Goal: Task Accomplishment & Management: Use online tool/utility

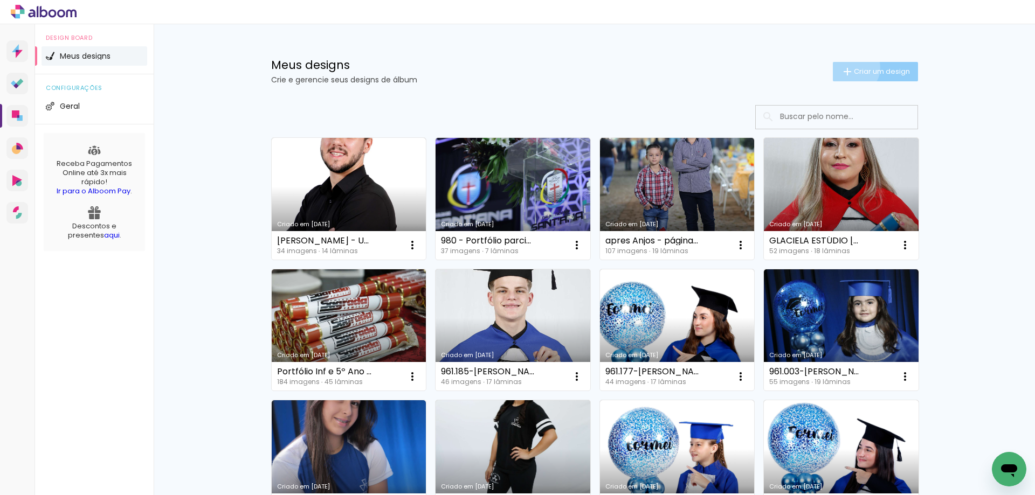
click at [845, 67] on iron-icon at bounding box center [847, 71] width 13 height 13
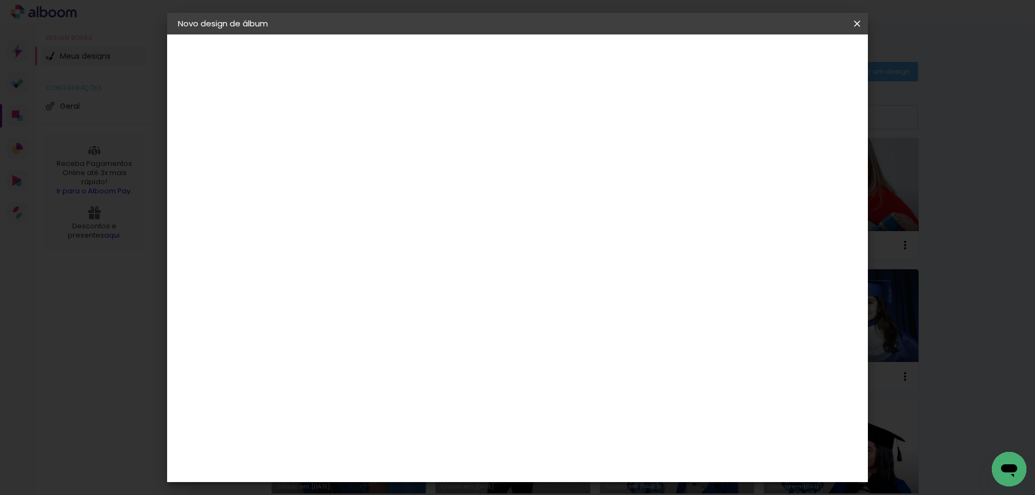
click at [354, 150] on input at bounding box center [354, 144] width 0 height 17
paste input "961.051 - Alice Volpato de Carvalho"
type input "961.051 - [PERSON_NAME] - inf5d / Anjos"
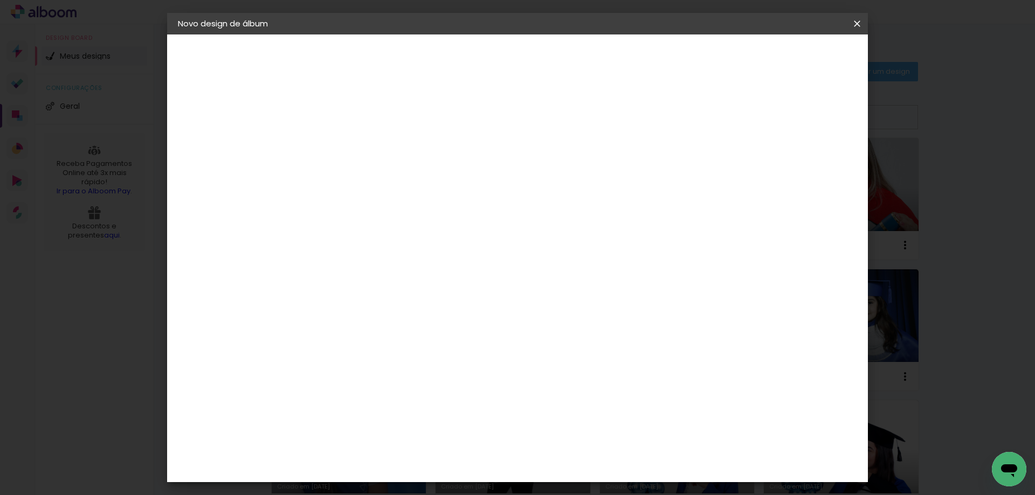
type paper-input "961.051 - [PERSON_NAME] - inf5d / Anjos"
click at [0, 0] on slot "Avançar" at bounding box center [0, 0] width 0 height 0
click at [0, 0] on slot "Tamanho Livre" at bounding box center [0, 0] width 0 height 0
click at [0, 0] on slot "Avançar" at bounding box center [0, 0] width 0 height 0
type input "3"
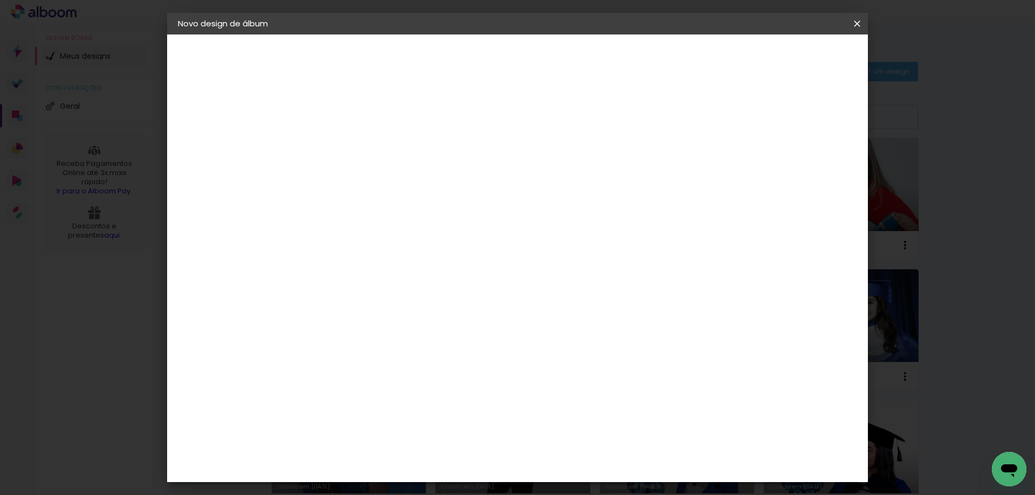
type paper-input "3"
click at [361, 120] on input "3" at bounding box center [346, 123] width 37 height 13
type input "4"
type paper-input "4"
click at [361, 120] on input "4" at bounding box center [346, 123] width 37 height 13
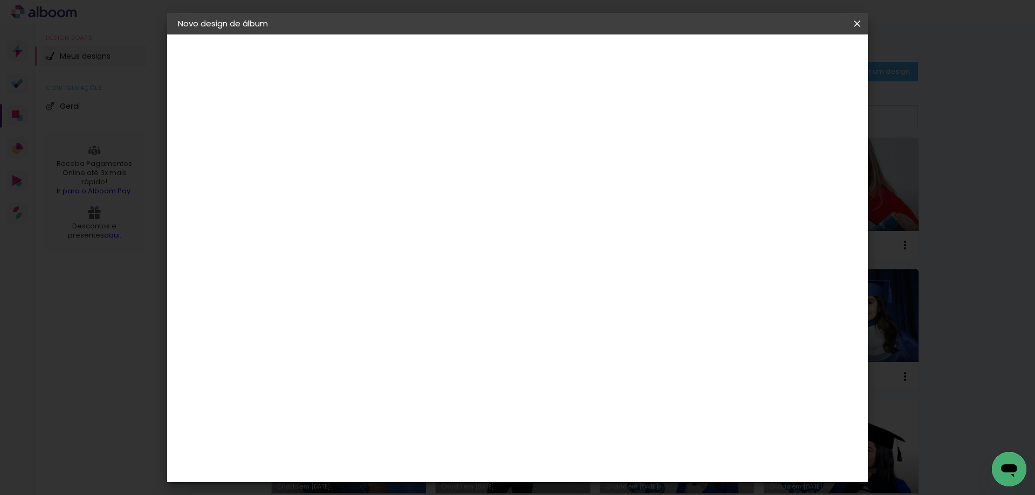
type input "5"
type paper-input "5"
click at [361, 120] on input "5" at bounding box center [346, 123] width 37 height 13
type input "6"
type paper-input "6"
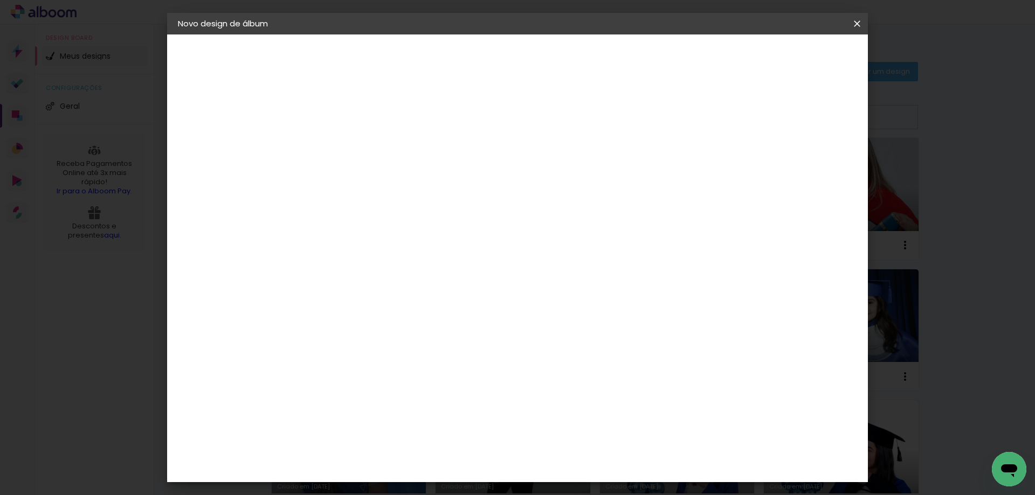
click at [361, 120] on input "6" at bounding box center [346, 123] width 37 height 13
drag, startPoint x: 333, startPoint y: 304, endPoint x: 303, endPoint y: 308, distance: 30.4
click at [303, 34] on quentale-album-spec "Iniciar design Iniciar design" at bounding box center [517, 34] width 701 height 0
type input "22"
type paper-input "22"
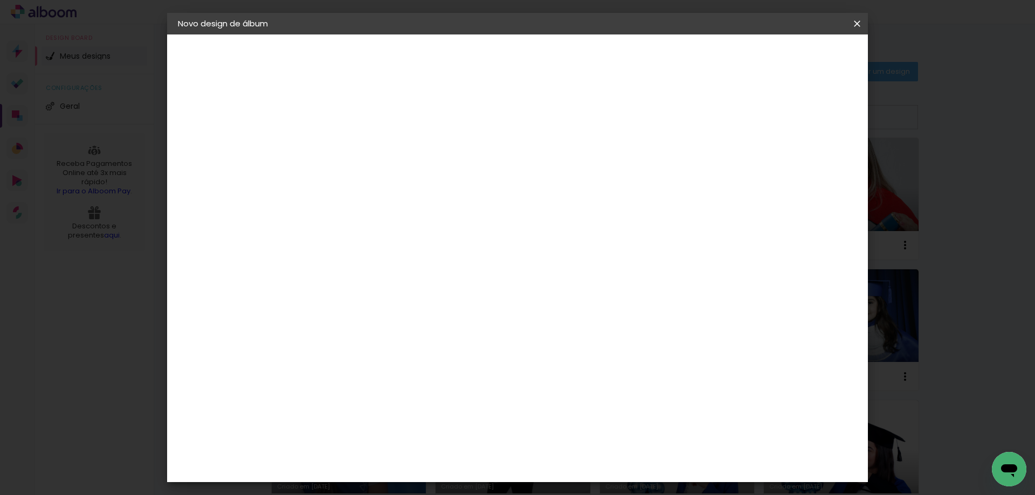
click at [790, 58] on span "Iniciar design" at bounding box center [765, 57] width 49 height 8
click at [790, 59] on span "Iniciar design" at bounding box center [765, 57] width 49 height 8
type input "5"
type paper-input "5"
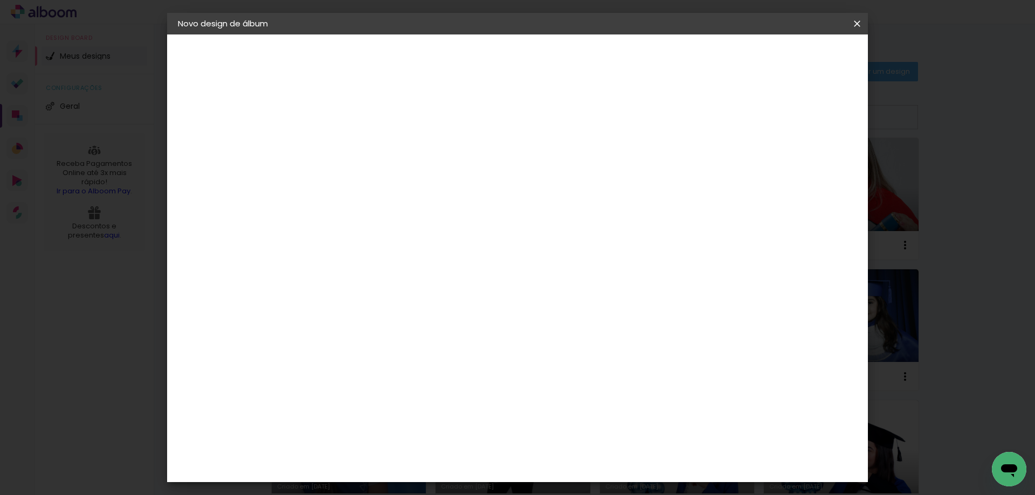
click at [360, 125] on input "5" at bounding box center [346, 123] width 37 height 13
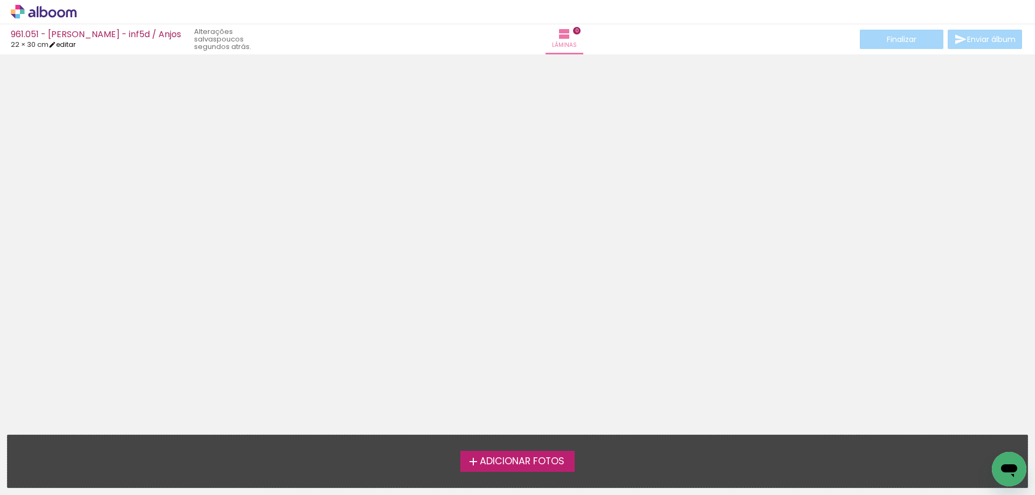
click at [75, 45] on link "editar" at bounding box center [62, 44] width 27 height 9
type input "6"
type input "22"
type input "60"
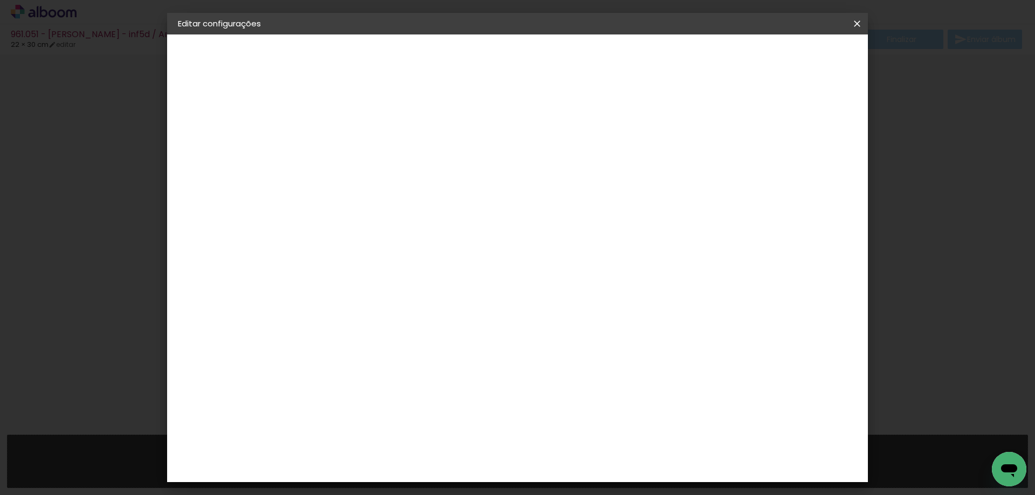
click at [790, 56] on span "Salvar configurações" at bounding box center [750, 57] width 80 height 8
click at [0, 0] on slot "Voltar" at bounding box center [0, 0] width 0 height 0
click at [556, 158] on paper-item "Tamanho Livre" at bounding box center [504, 164] width 103 height 24
click at [556, 60] on paper-button "Avançar" at bounding box center [529, 57] width 53 height 18
click at [790, 58] on span "Salvar configurações" at bounding box center [750, 57] width 80 height 8
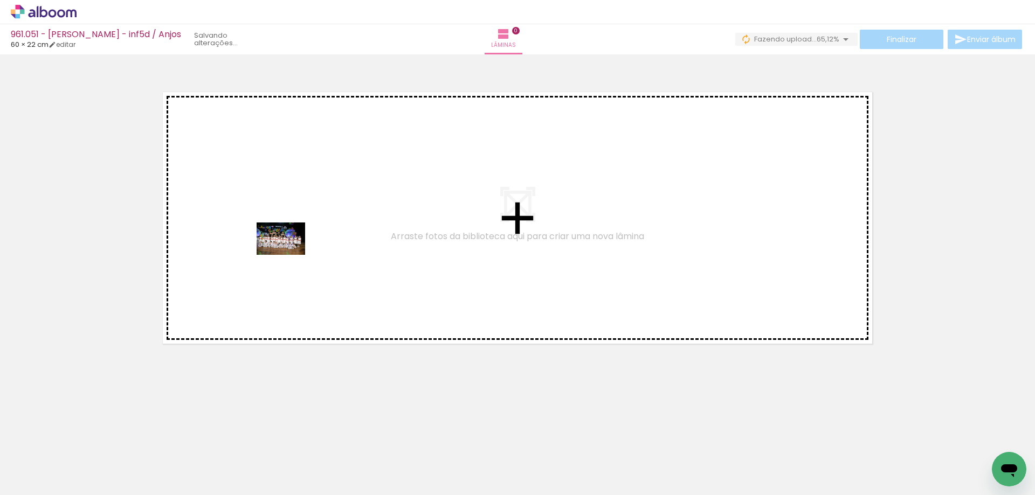
drag, startPoint x: 246, startPoint y: 415, endPoint x: 289, endPoint y: 255, distance: 165.1
click at [289, 255] on quentale-workspace at bounding box center [517, 247] width 1035 height 495
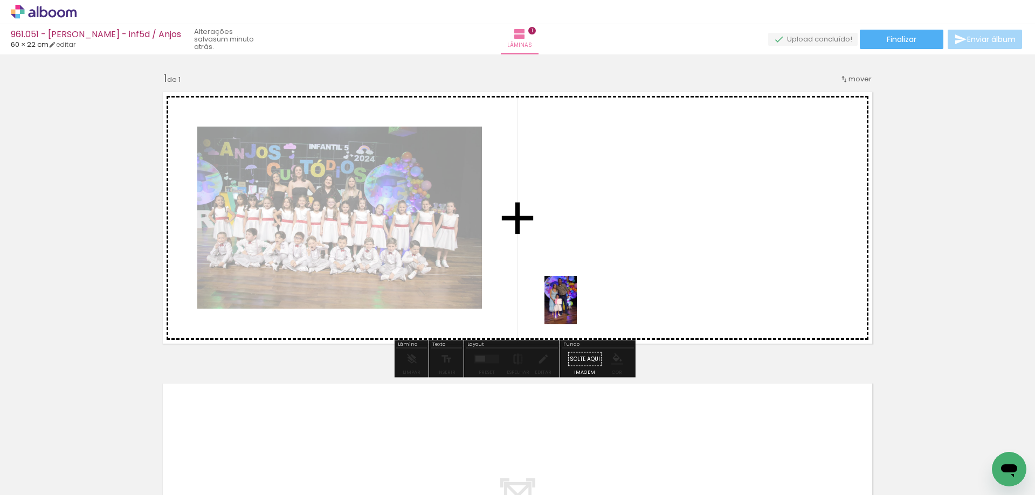
drag, startPoint x: 598, startPoint y: 473, endPoint x: 577, endPoint y: 308, distance: 166.3
click at [577, 308] on quentale-workspace at bounding box center [517, 247] width 1035 height 495
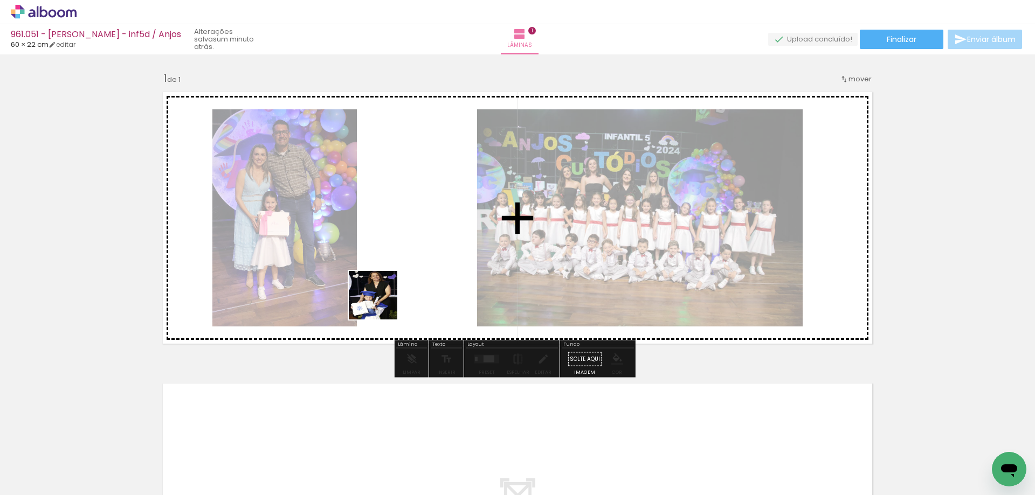
drag, startPoint x: 349, startPoint y: 466, endPoint x: 381, endPoint y: 303, distance: 165.4
click at [381, 303] on quentale-workspace at bounding box center [517, 247] width 1035 height 495
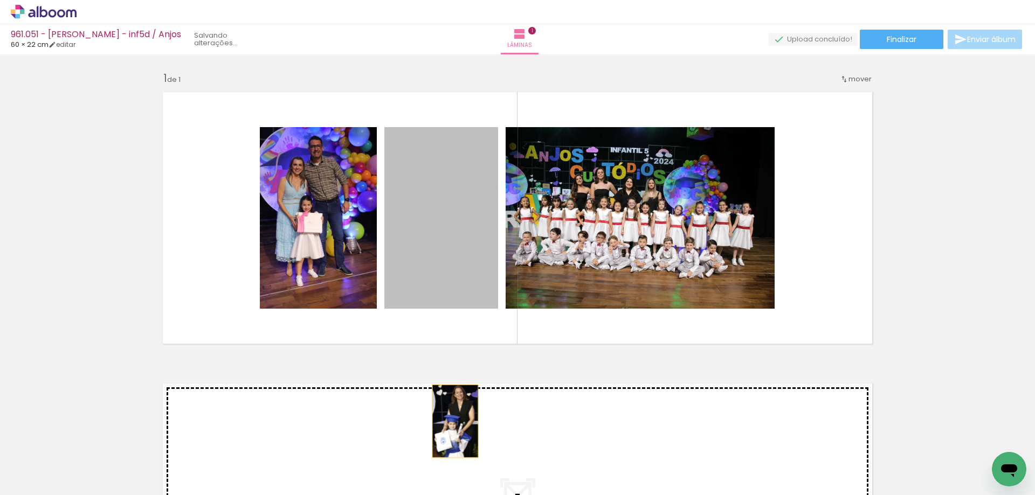
drag, startPoint x: 426, startPoint y: 246, endPoint x: 451, endPoint y: 423, distance: 178.6
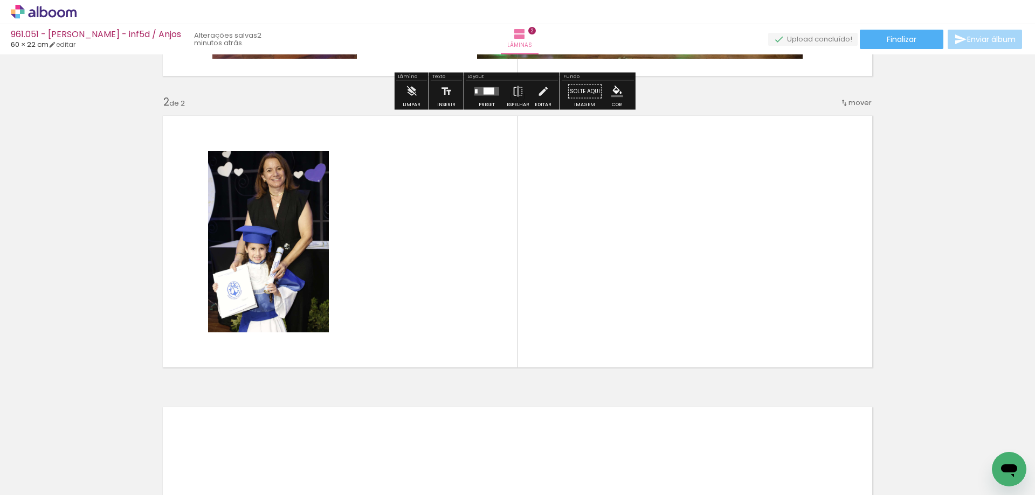
scroll to position [268, 0]
click at [893, 458] on div at bounding box center [893, 458] width 36 height 53
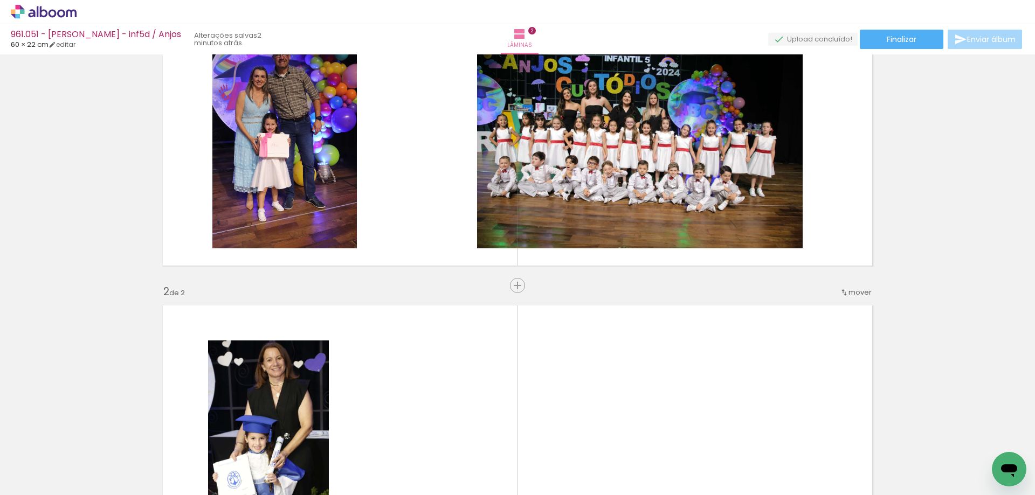
scroll to position [53, 0]
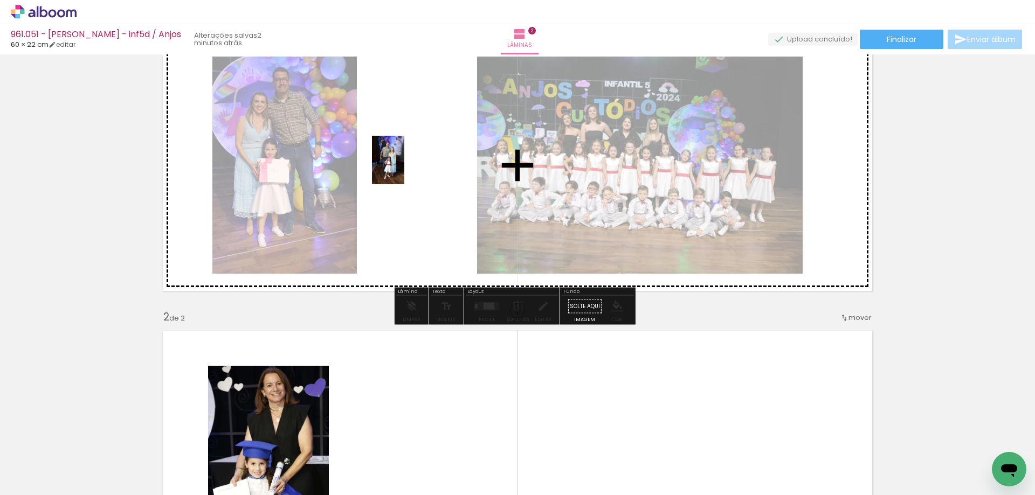
drag, startPoint x: 893, startPoint y: 468, endPoint x: 404, endPoint y: 168, distance: 573.3
click at [404, 168] on quentale-workspace at bounding box center [517, 247] width 1035 height 495
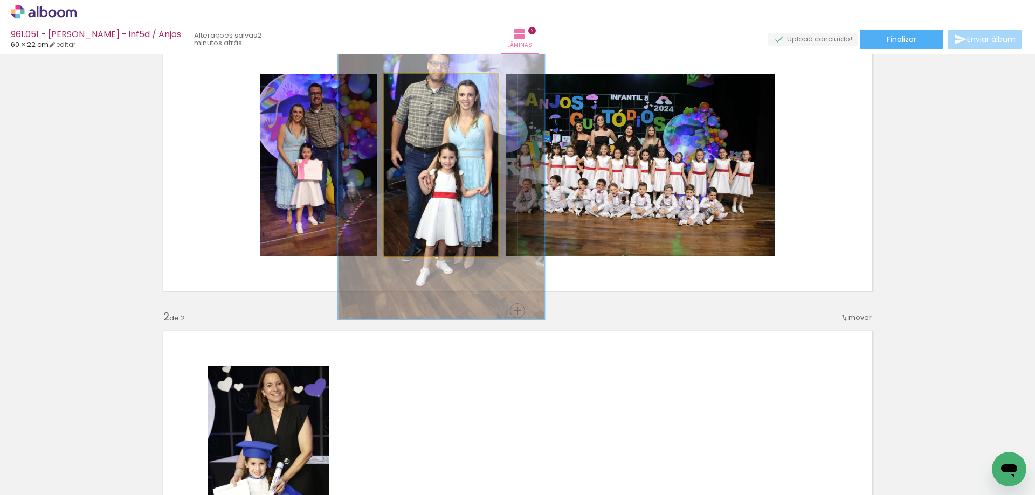
drag, startPoint x: 409, startPoint y: 88, endPoint x: 432, endPoint y: 88, distance: 23.2
type paper-slider "170"
click at [432, 88] on div at bounding box center [436, 86] width 10 height 10
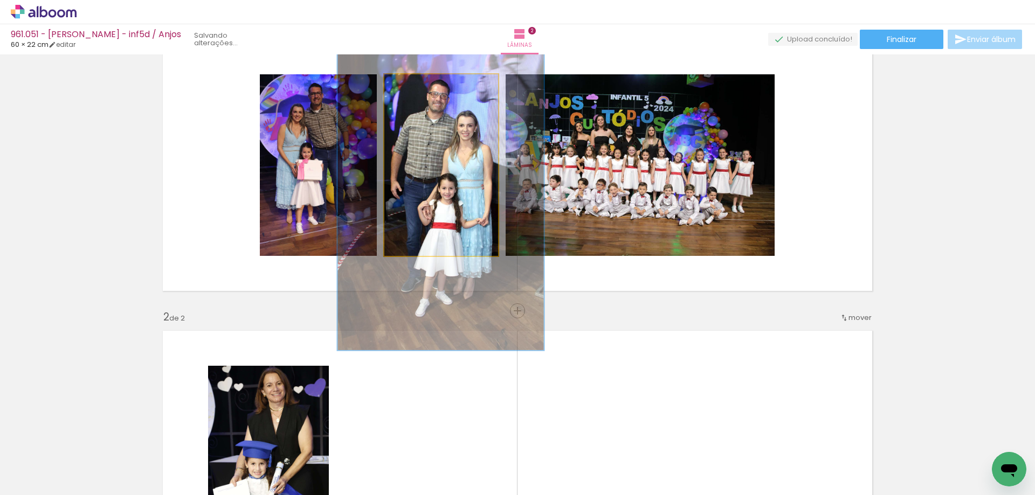
drag, startPoint x: 452, startPoint y: 127, endPoint x: 451, endPoint y: 158, distance: 30.7
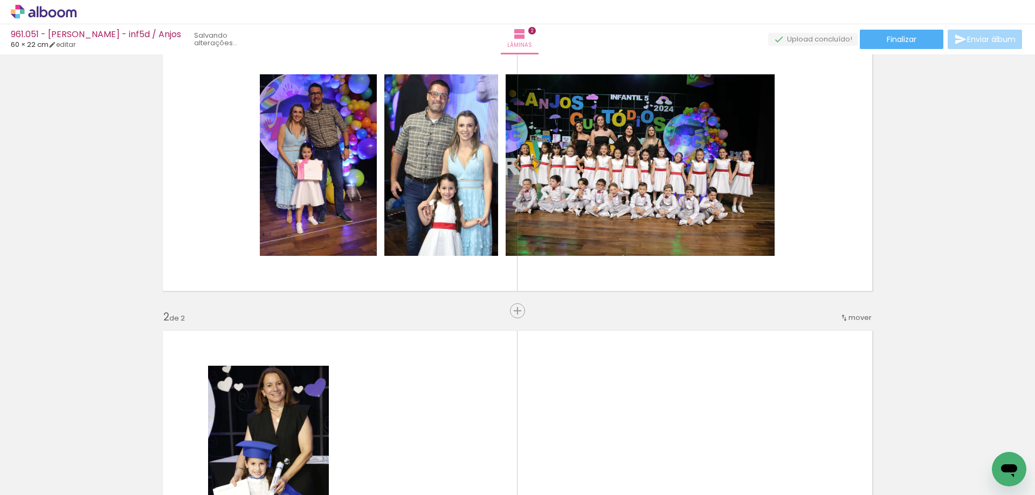
scroll to position [0, 298]
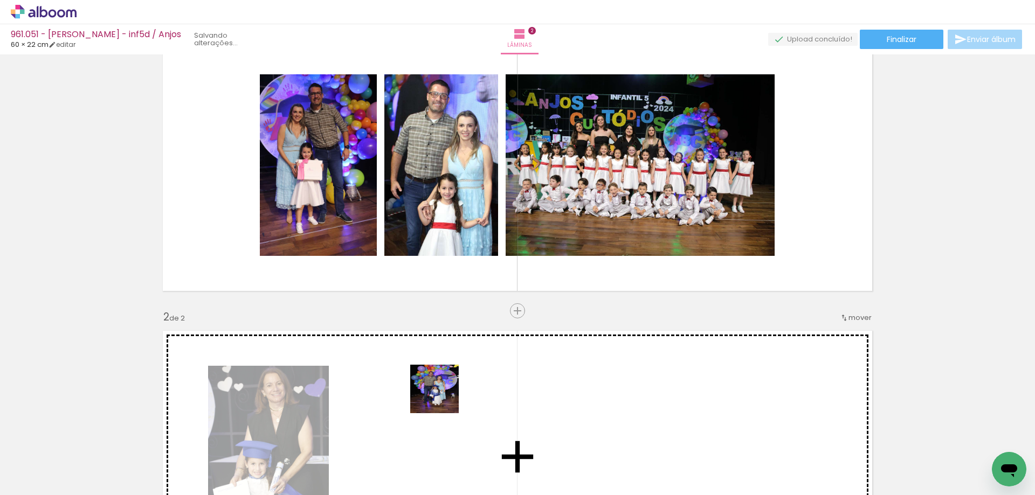
drag, startPoint x: 654, startPoint y: 466, endPoint x: 442, endPoint y: 397, distance: 223.1
click at [442, 397] on quentale-workspace at bounding box center [517, 247] width 1035 height 495
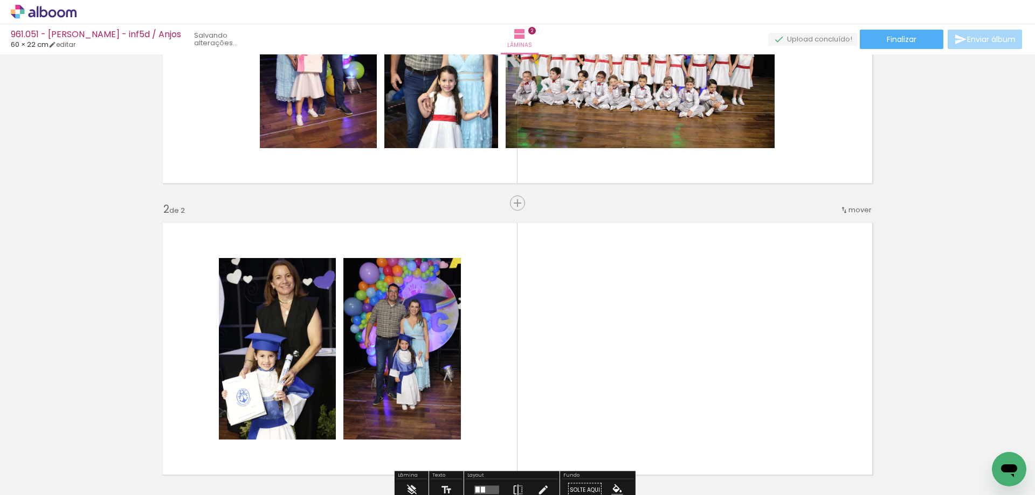
scroll to position [215, 0]
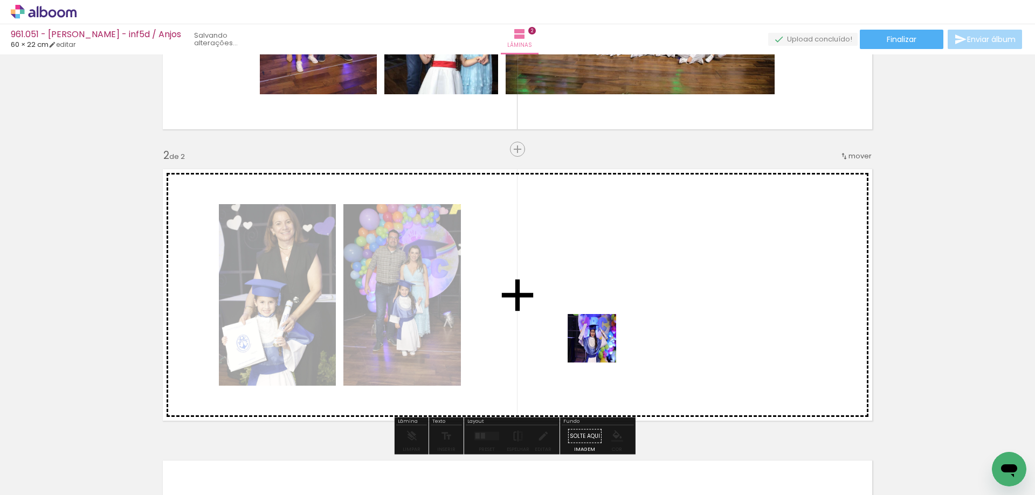
drag, startPoint x: 368, startPoint y: 470, endPoint x: 602, endPoint y: 346, distance: 265.0
click at [602, 346] on quentale-workspace at bounding box center [517, 247] width 1035 height 495
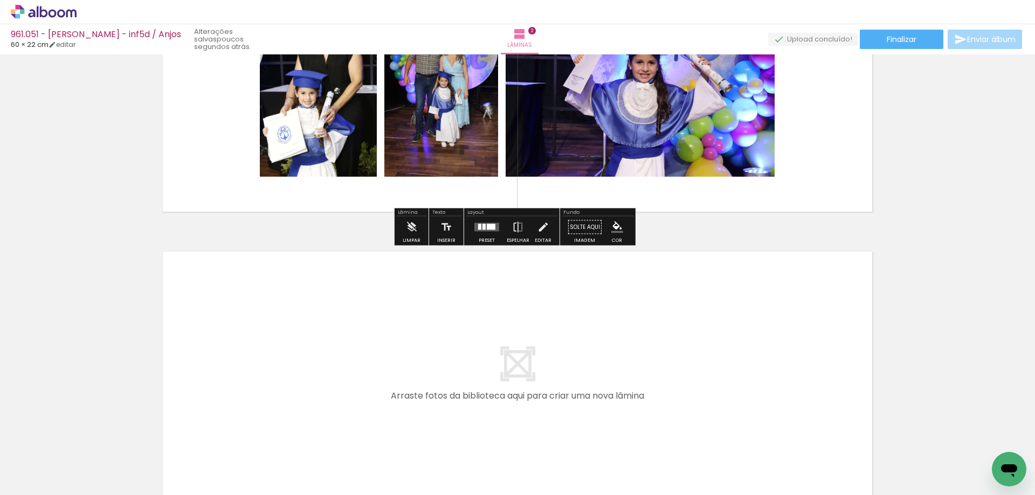
scroll to position [430, 0]
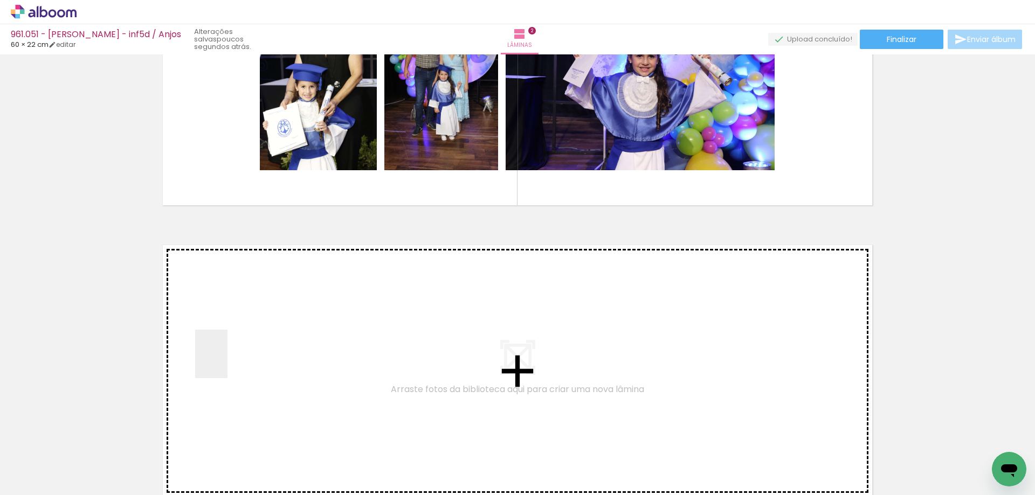
drag, startPoint x: 120, startPoint y: 475, endPoint x: 242, endPoint y: 354, distance: 171.9
click at [242, 354] on quentale-workspace at bounding box center [517, 247] width 1035 height 495
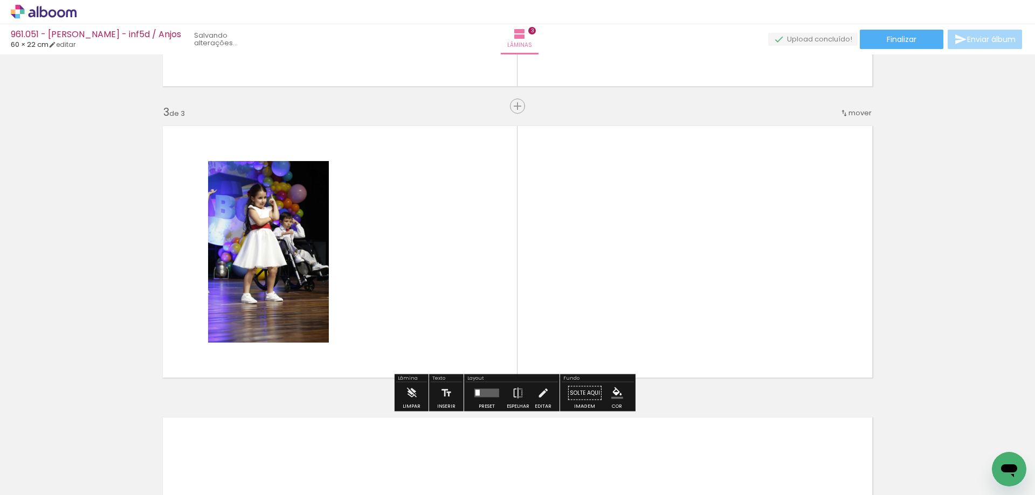
scroll to position [560, 0]
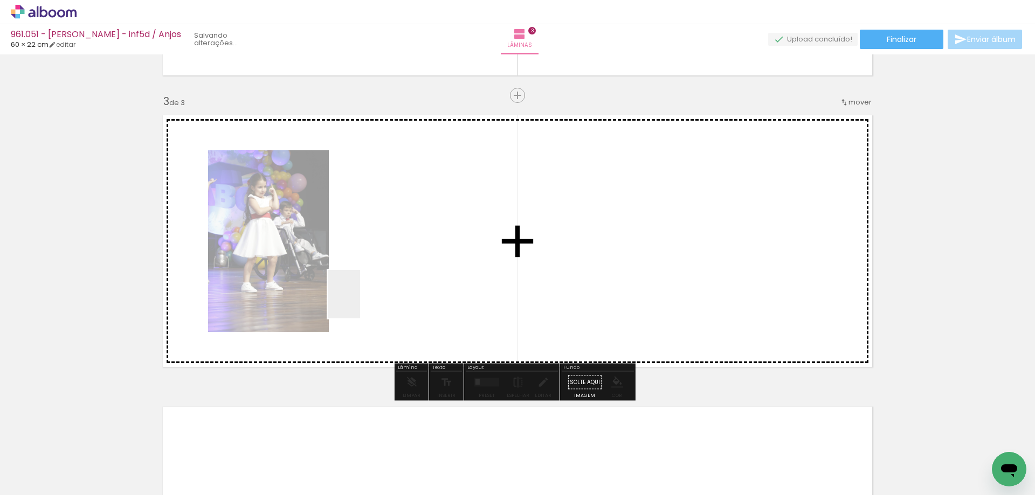
drag, startPoint x: 174, startPoint y: 464, endPoint x: 360, endPoint y: 302, distance: 246.1
click at [360, 302] on quentale-workspace at bounding box center [517, 247] width 1035 height 495
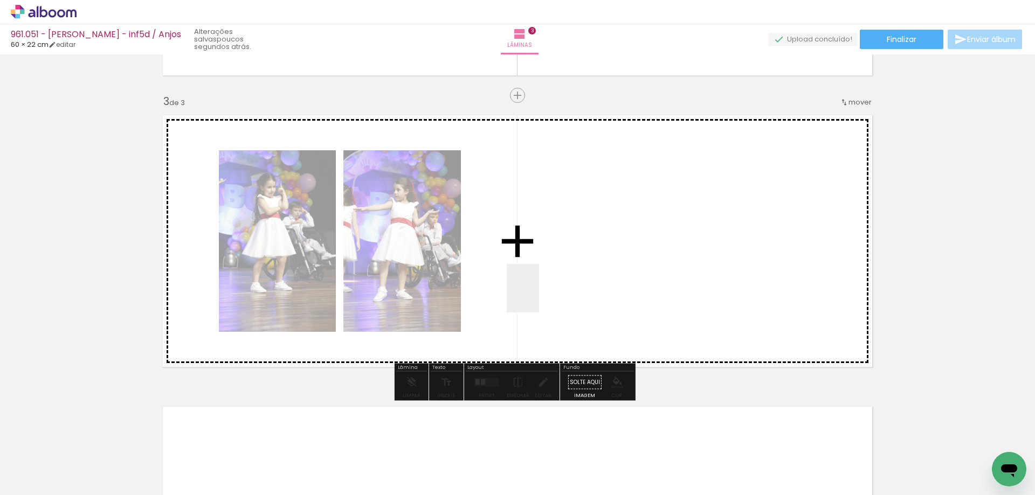
drag, startPoint x: 535, startPoint y: 469, endPoint x: 539, endPoint y: 295, distance: 174.2
click at [539, 295] on quentale-workspace at bounding box center [517, 247] width 1035 height 495
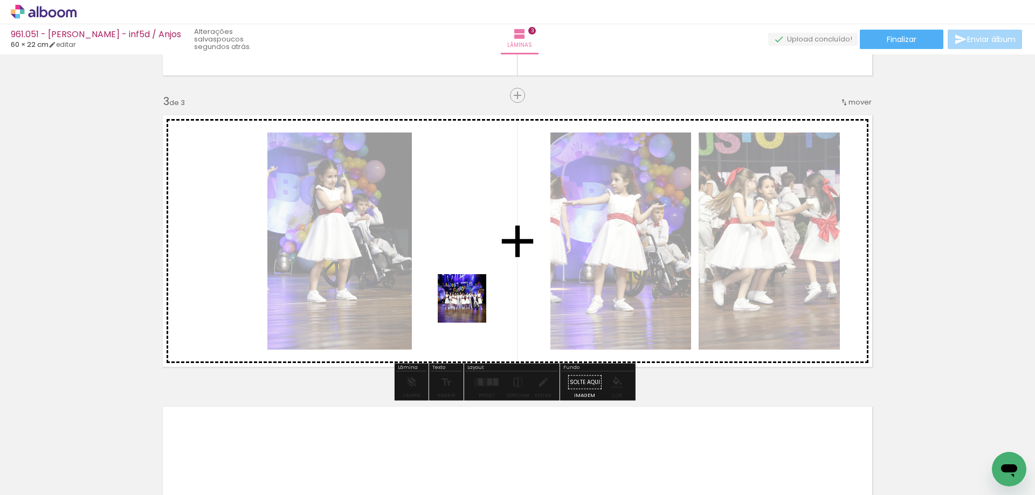
drag, startPoint x: 243, startPoint y: 465, endPoint x: 470, endPoint y: 307, distance: 276.5
click at [470, 307] on quentale-workspace at bounding box center [517, 247] width 1035 height 495
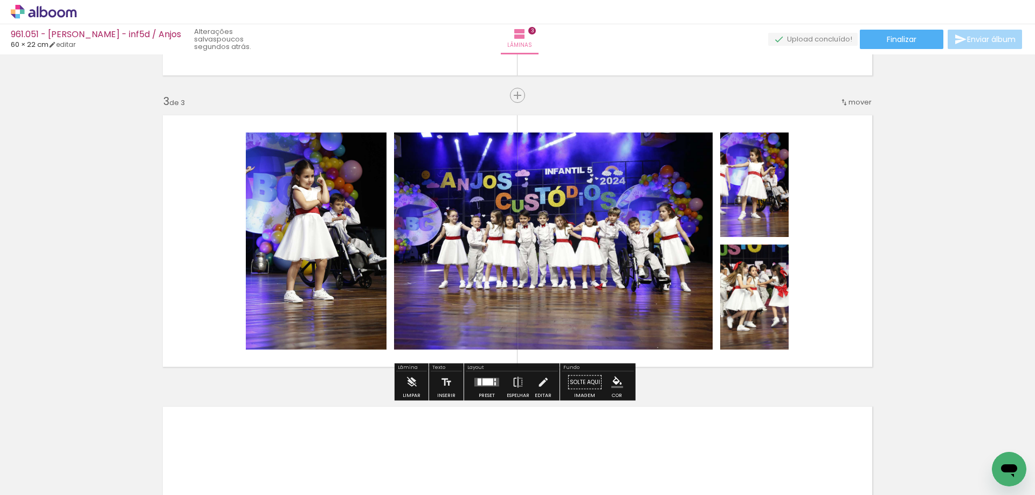
click at [482, 385] on div at bounding box center [487, 382] width 11 height 7
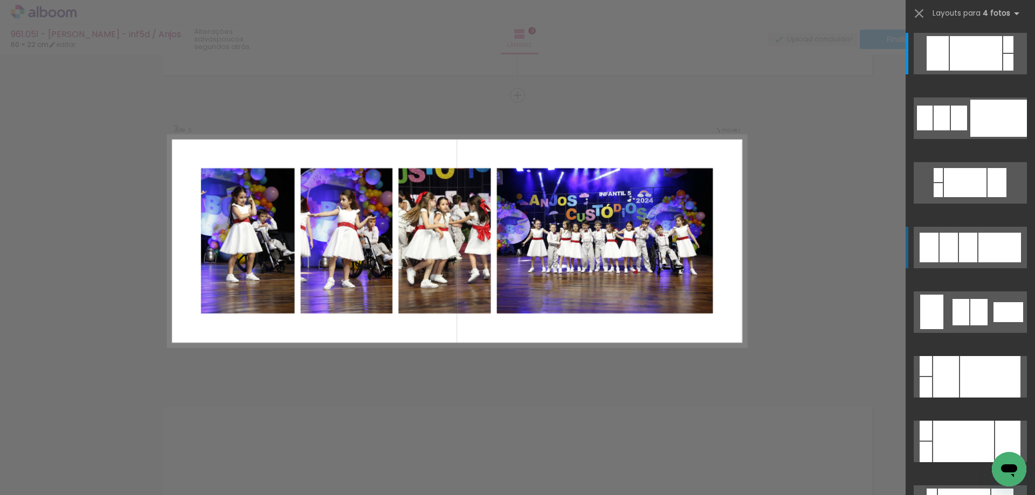
click at [978, 245] on div at bounding box center [999, 248] width 43 height 30
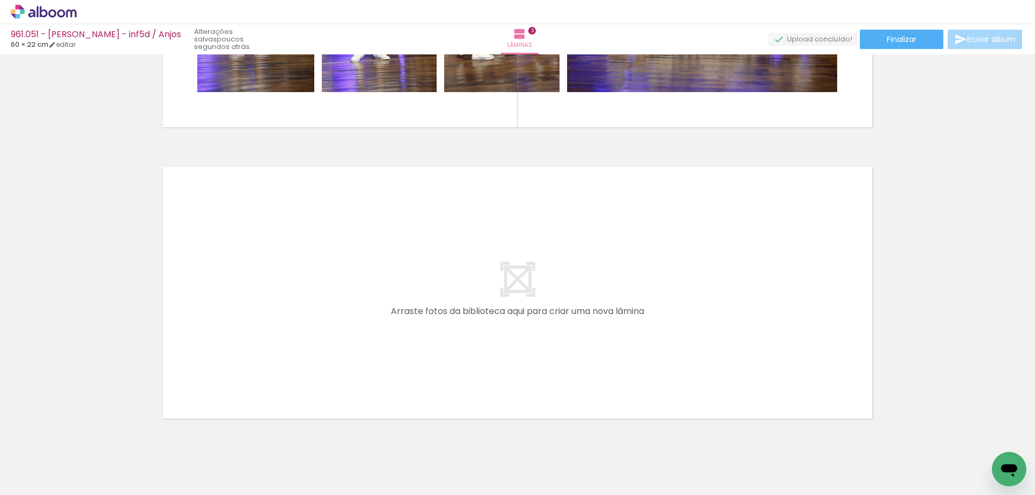
scroll to position [830, 0]
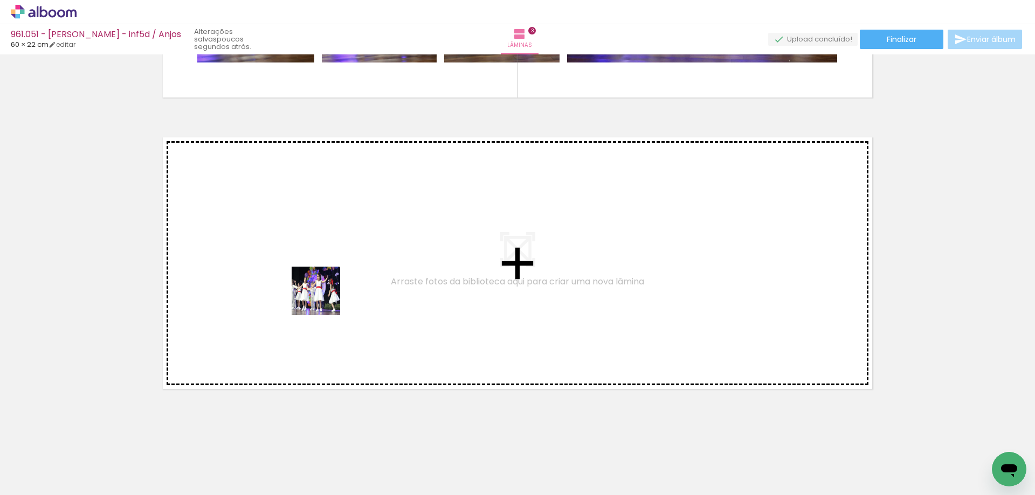
drag, startPoint x: 387, startPoint y: 412, endPoint x: 324, endPoint y: 299, distance: 129.6
click at [324, 299] on quentale-workspace at bounding box center [517, 247] width 1035 height 495
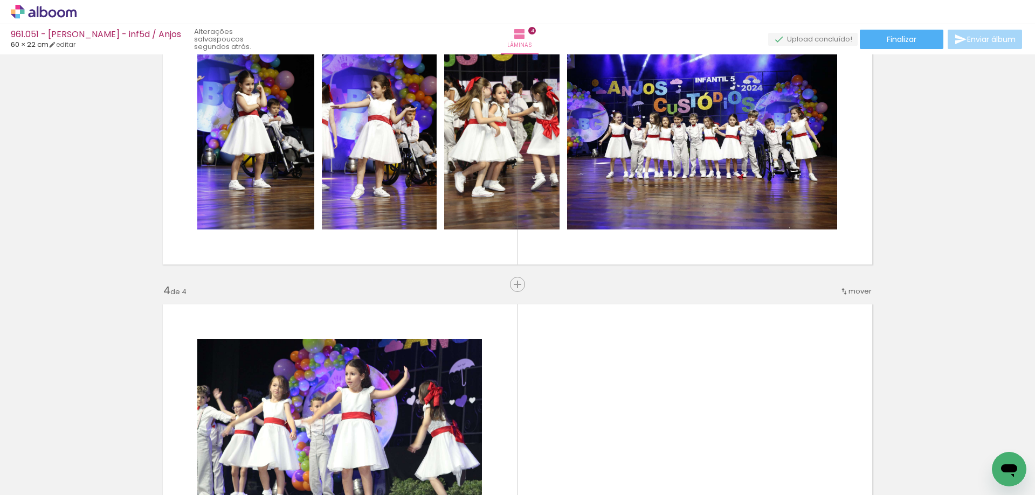
scroll to position [690, 0]
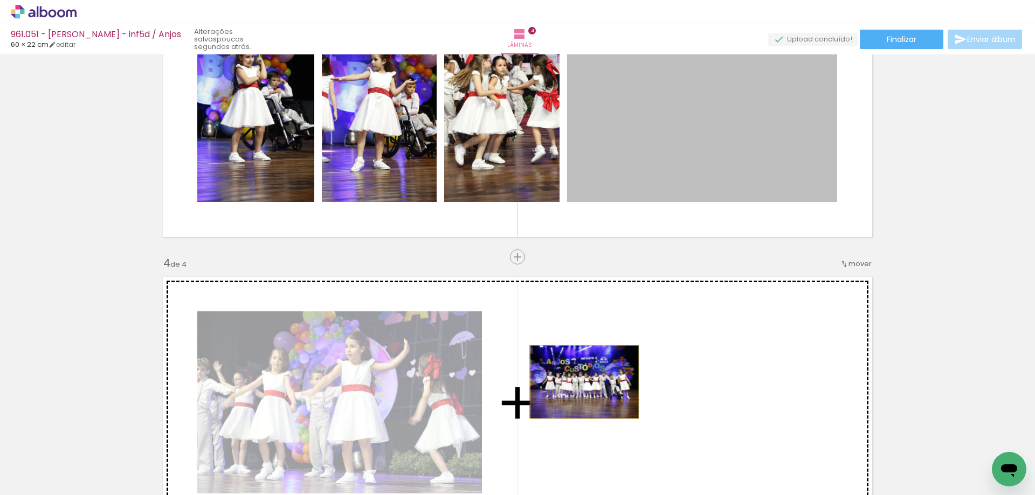
drag, startPoint x: 666, startPoint y: 140, endPoint x: 581, endPoint y: 382, distance: 256.6
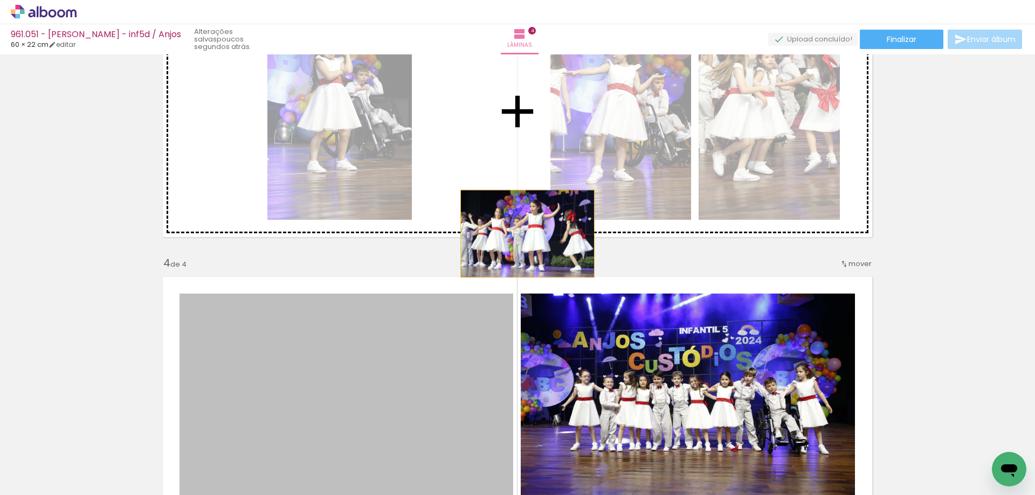
drag, startPoint x: 396, startPoint y: 369, endPoint x: 544, endPoint y: 221, distance: 210.0
click at [544, 221] on div "Inserir lâmina 1 de 4 Inserir lâmina 2 de 4 Inserir lâmina 3 de 4 Inserir lâmin…" at bounding box center [517, 97] width 1035 height 1459
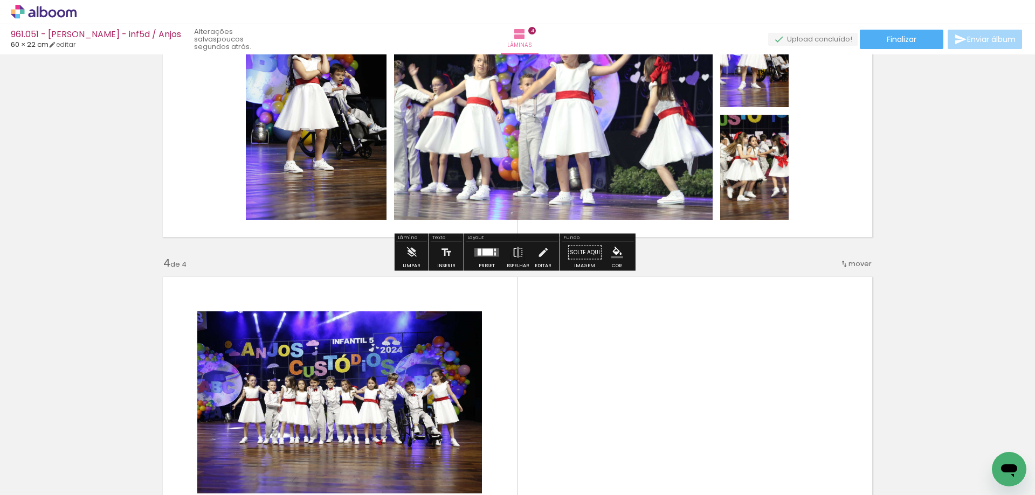
click at [483, 253] on div at bounding box center [487, 252] width 11 height 7
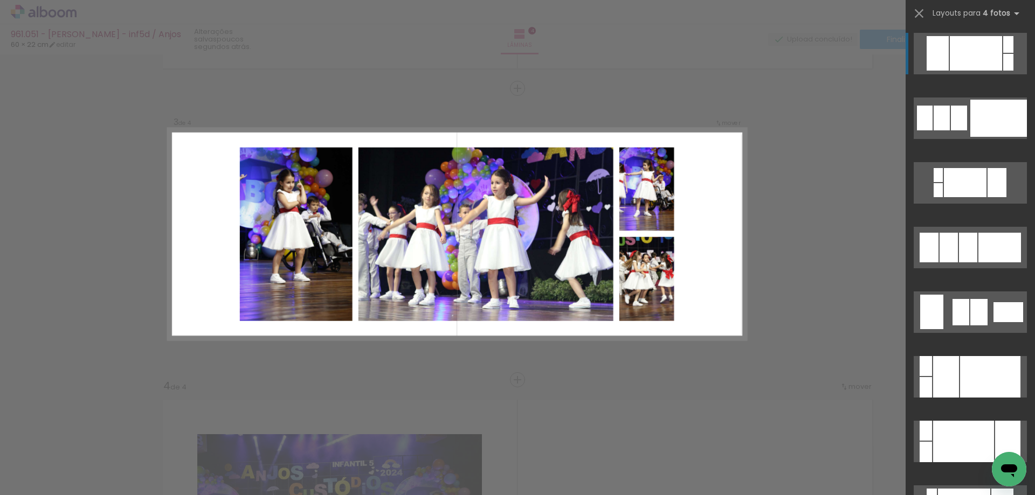
scroll to position [560, 0]
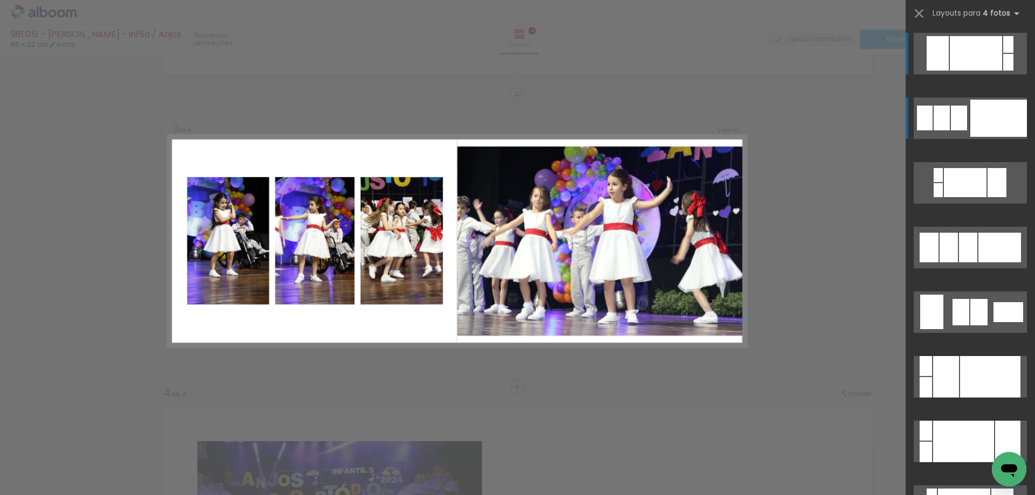
click at [970, 121] on div at bounding box center [998, 118] width 57 height 37
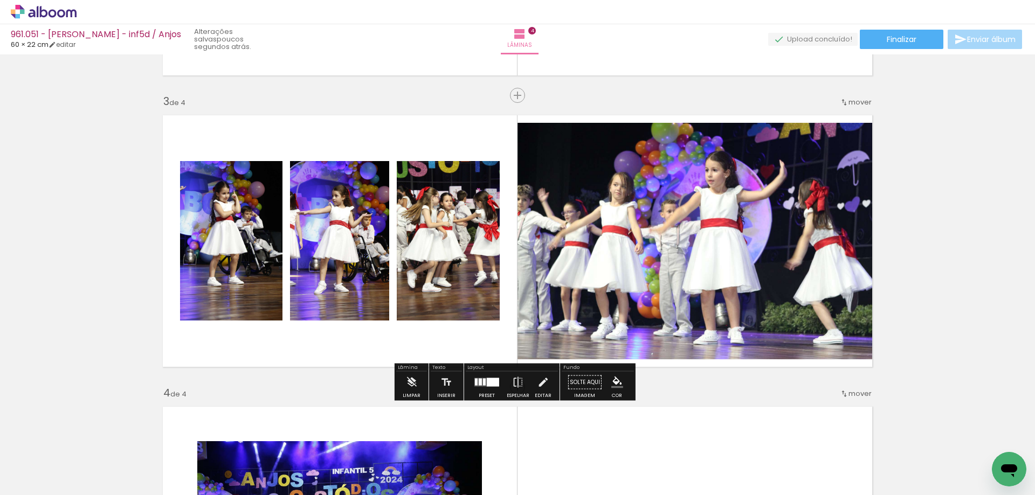
click at [484, 388] on div at bounding box center [486, 383] width 29 height 22
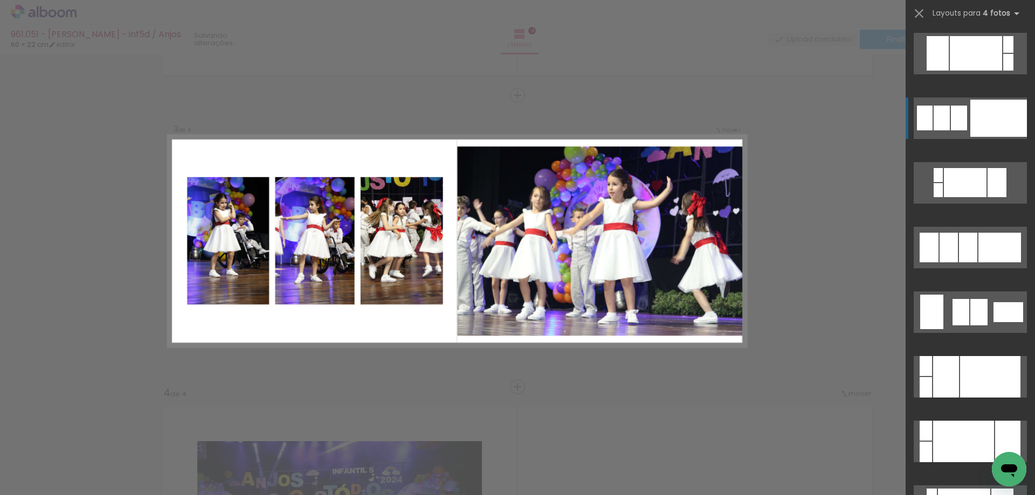
scroll to position [65, 0]
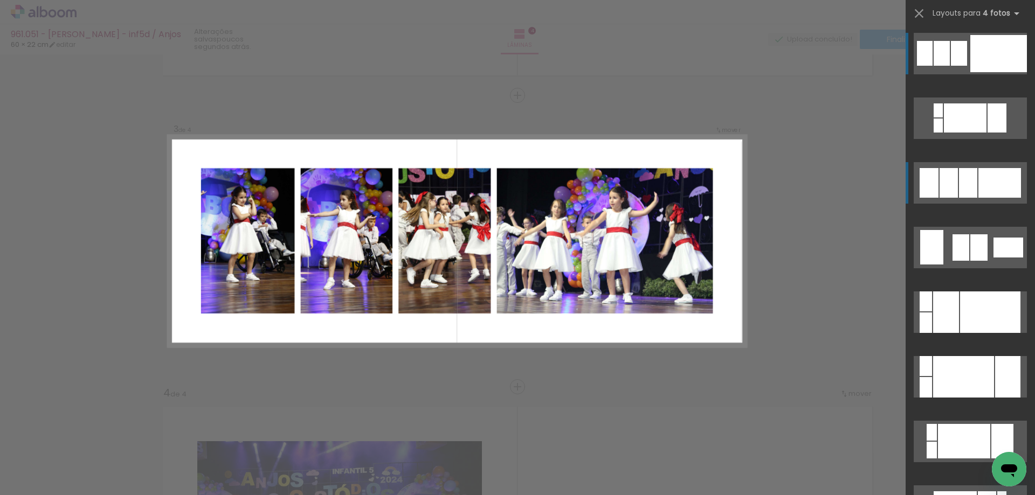
click at [968, 174] on div at bounding box center [968, 183] width 18 height 30
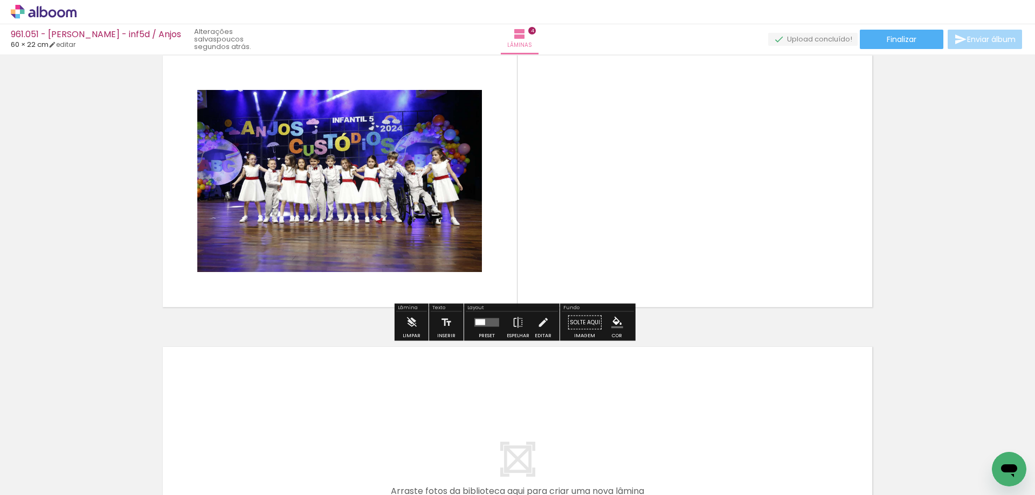
scroll to position [937, 0]
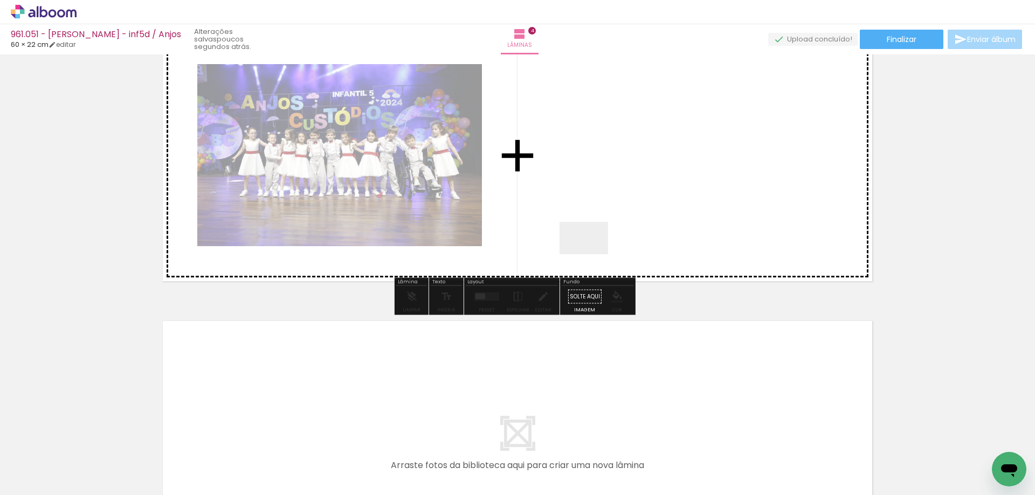
drag, startPoint x: 510, startPoint y: 386, endPoint x: 633, endPoint y: 205, distance: 218.7
click at [633, 205] on quentale-workspace at bounding box center [517, 247] width 1035 height 495
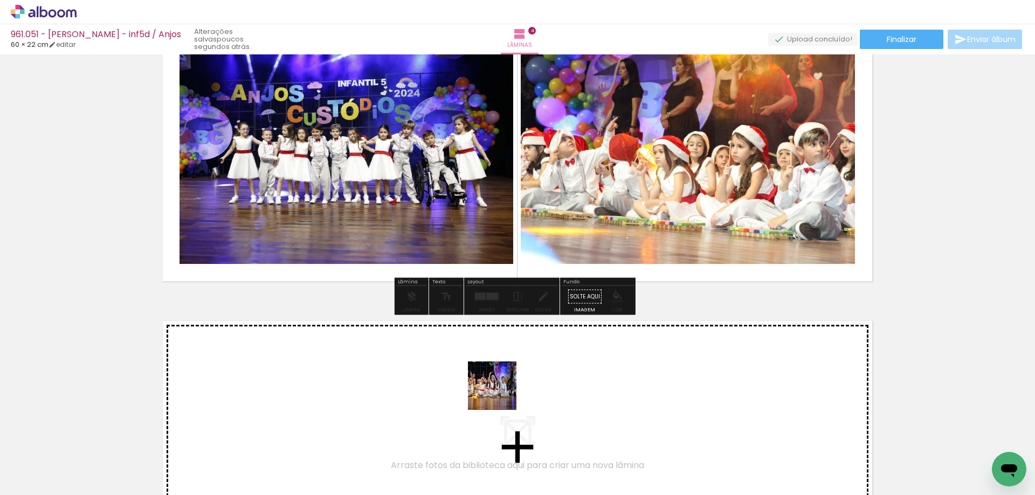
drag, startPoint x: 726, startPoint y: 467, endPoint x: 482, endPoint y: 393, distance: 255.1
click at [482, 393] on quentale-workspace at bounding box center [517, 247] width 1035 height 495
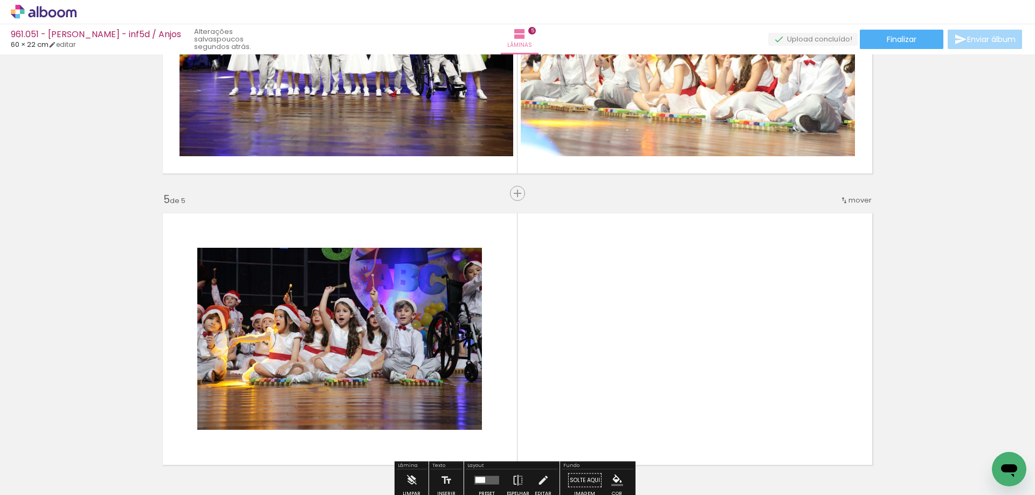
scroll to position [982, 0]
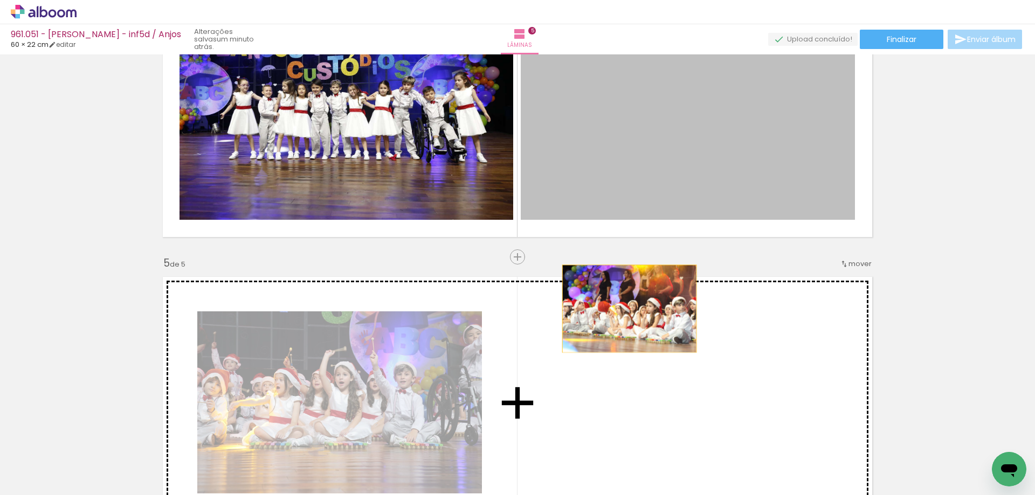
drag, startPoint x: 645, startPoint y: 127, endPoint x: 376, endPoint y: 351, distance: 350.5
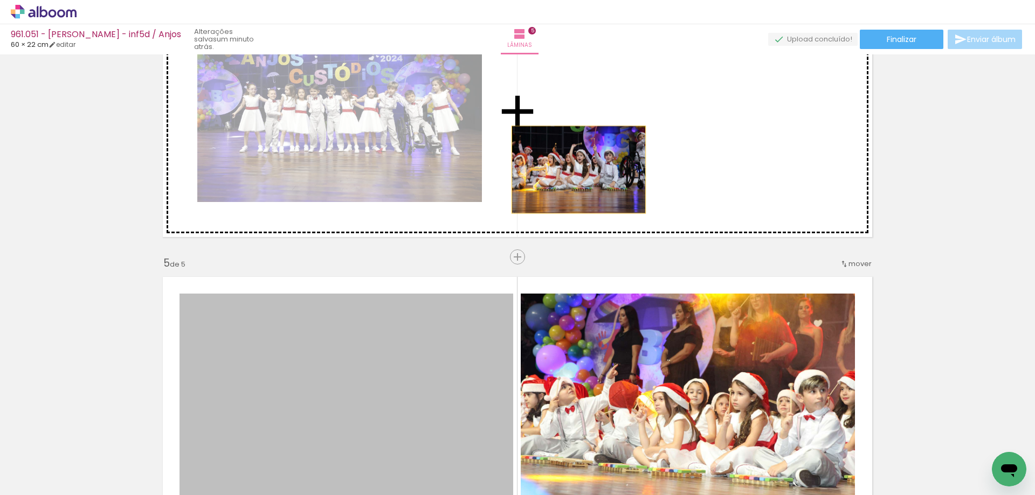
drag, startPoint x: 365, startPoint y: 353, endPoint x: 647, endPoint y: 118, distance: 366.7
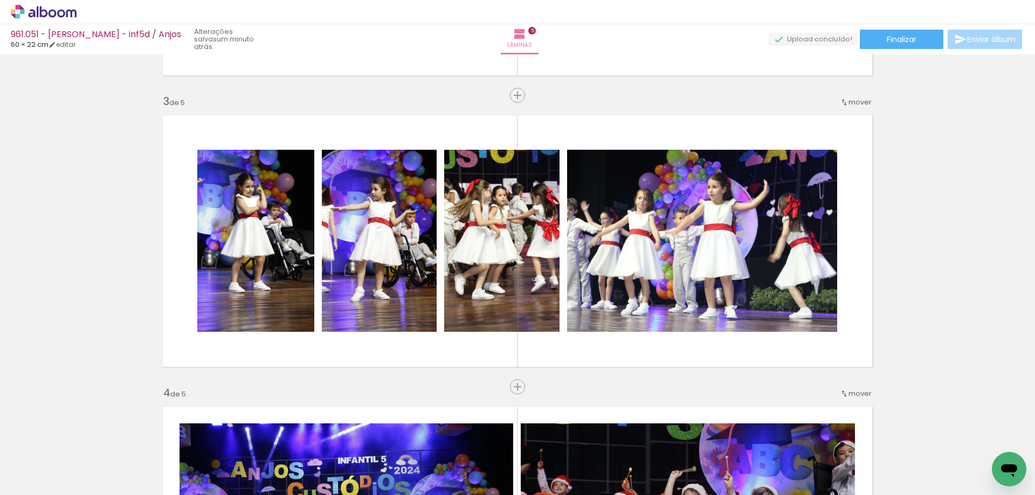
scroll to position [550, 0]
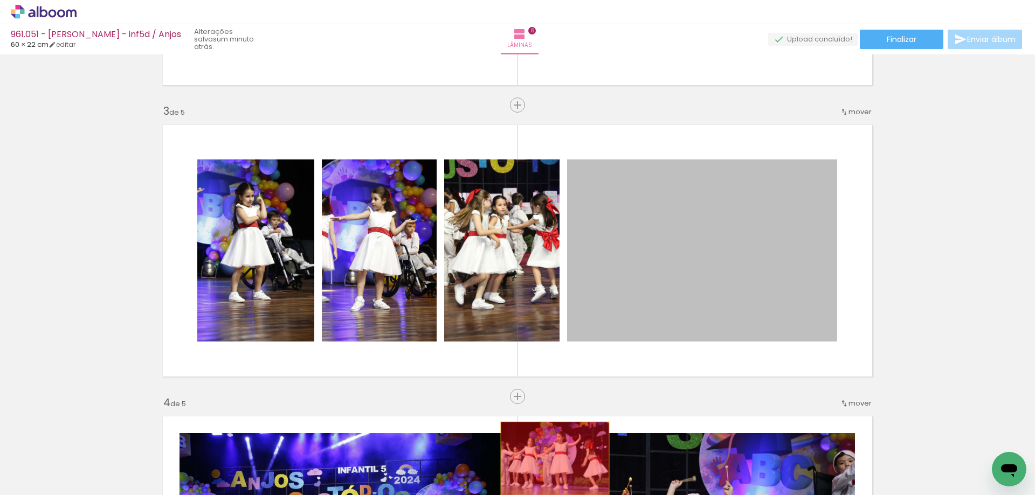
drag, startPoint x: 659, startPoint y: 237, endPoint x: 443, endPoint y: 469, distance: 317.7
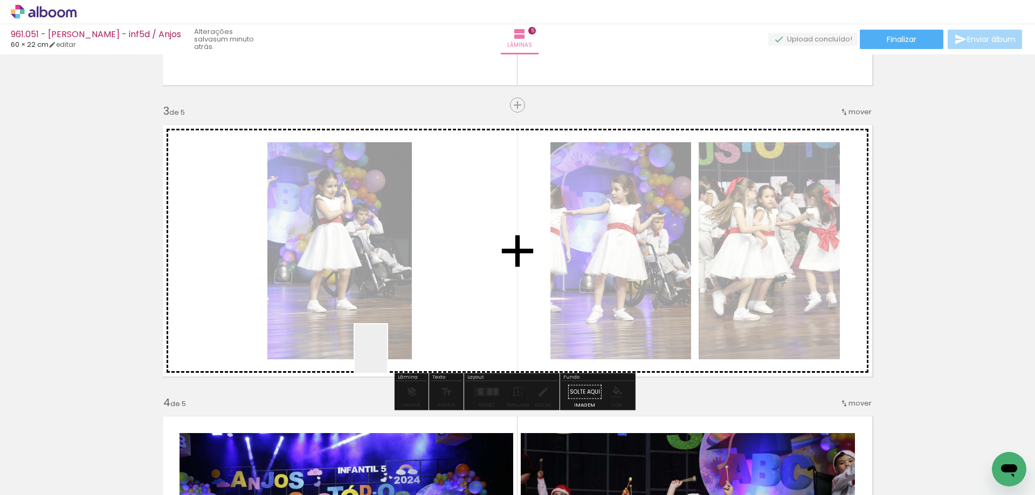
drag, startPoint x: 289, startPoint y: 464, endPoint x: 415, endPoint y: 330, distance: 183.1
click at [415, 330] on quentale-workspace at bounding box center [517, 247] width 1035 height 495
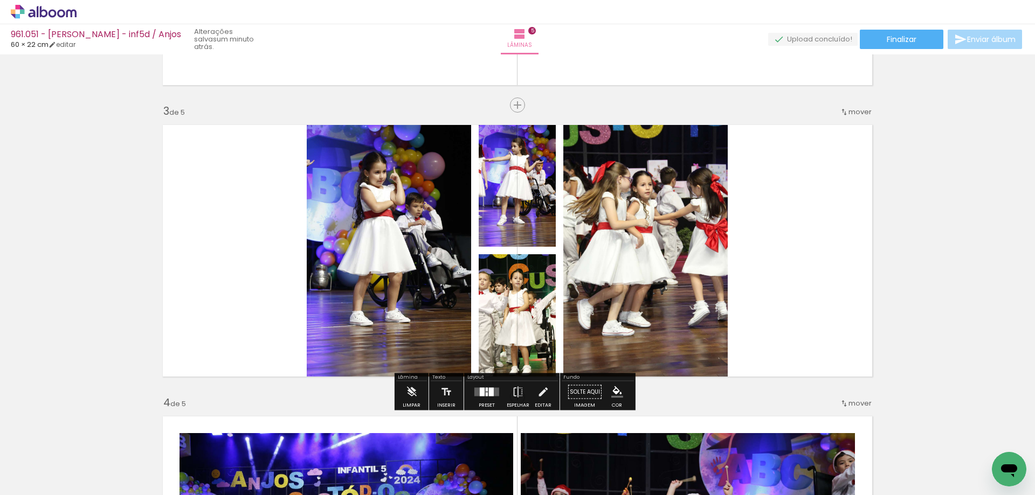
drag, startPoint x: 480, startPoint y: 391, endPoint x: 592, endPoint y: 357, distance: 117.3
click at [481, 391] on div at bounding box center [482, 392] width 5 height 9
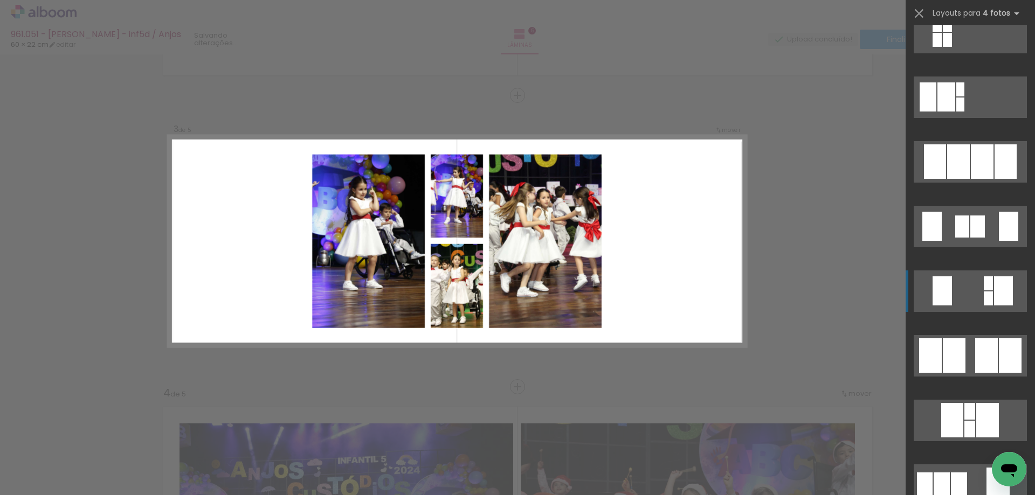
scroll to position [701, 0]
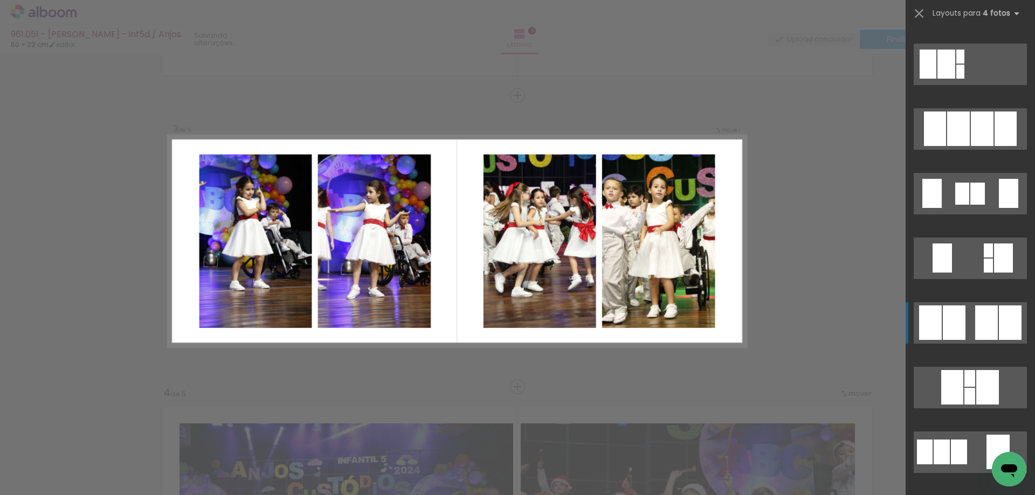
click at [975, 340] on div at bounding box center [986, 323] width 23 height 34
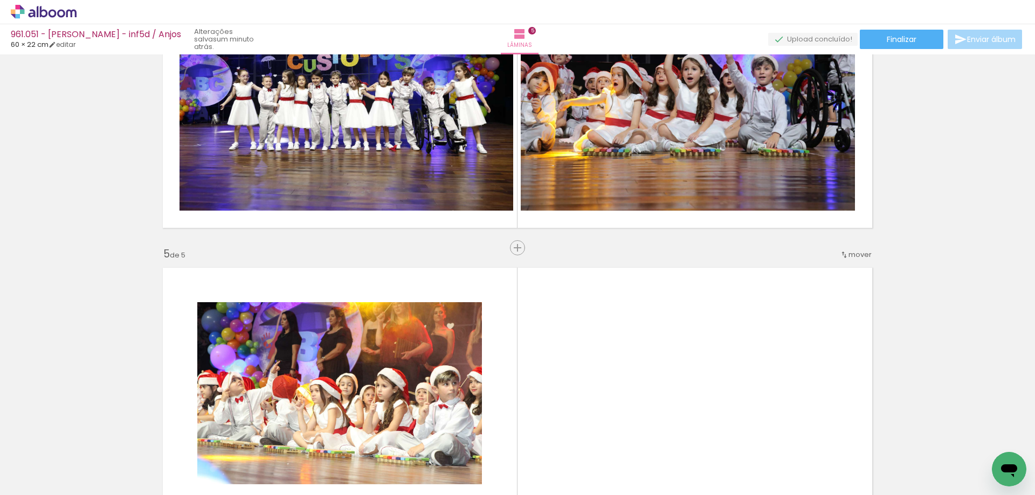
scroll to position [991, 0]
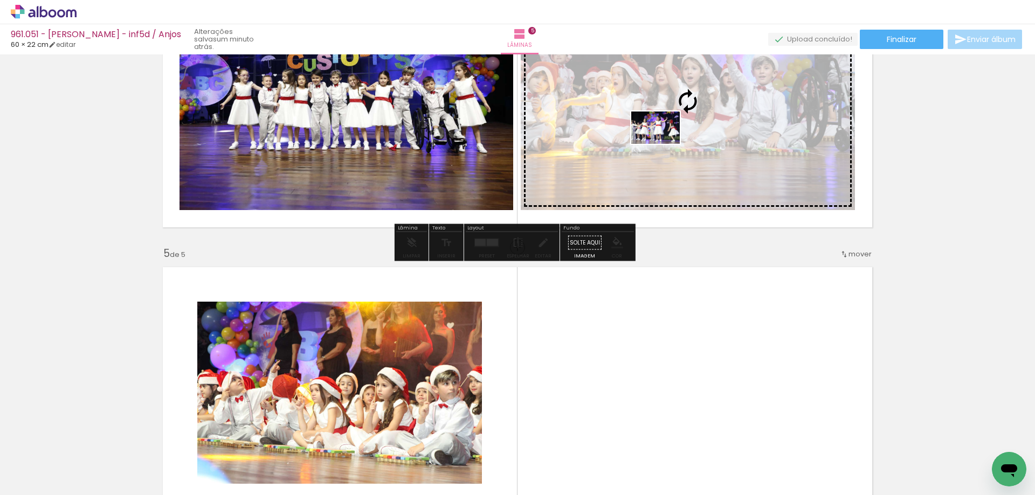
drag, startPoint x: 712, startPoint y: 461, endPoint x: 664, endPoint y: 144, distance: 321.1
click at [664, 144] on quentale-workspace at bounding box center [517, 247] width 1035 height 495
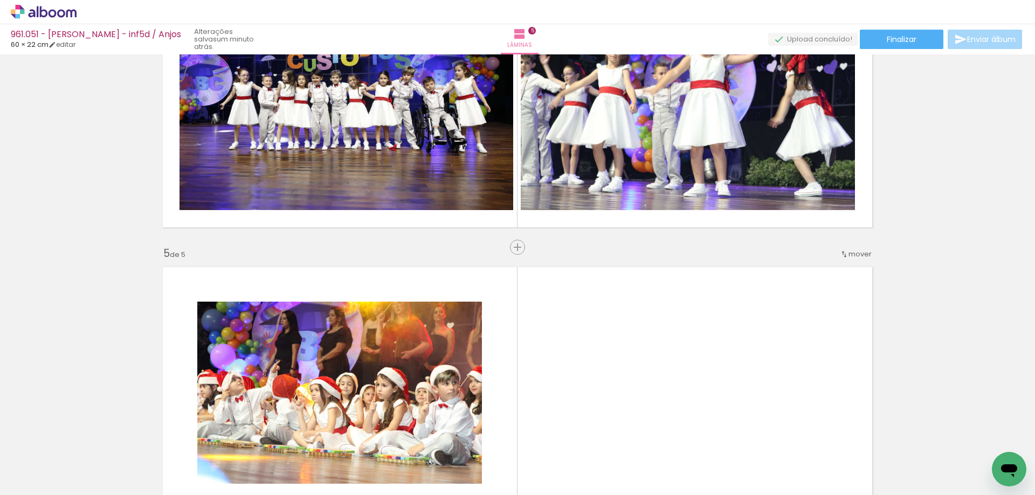
scroll to position [0, 461]
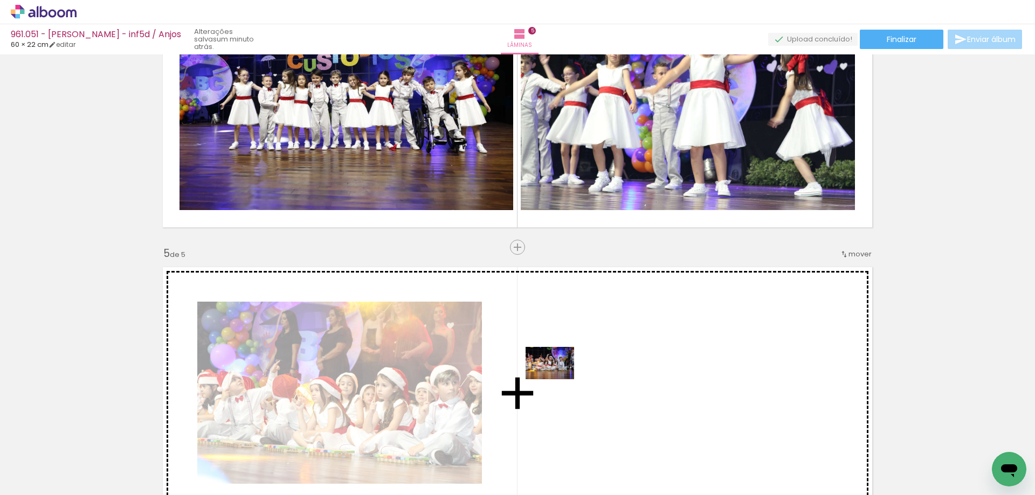
drag, startPoint x: 543, startPoint y: 464, endPoint x: 558, endPoint y: 379, distance: 86.0
click at [558, 379] on quentale-workspace at bounding box center [517, 247] width 1035 height 495
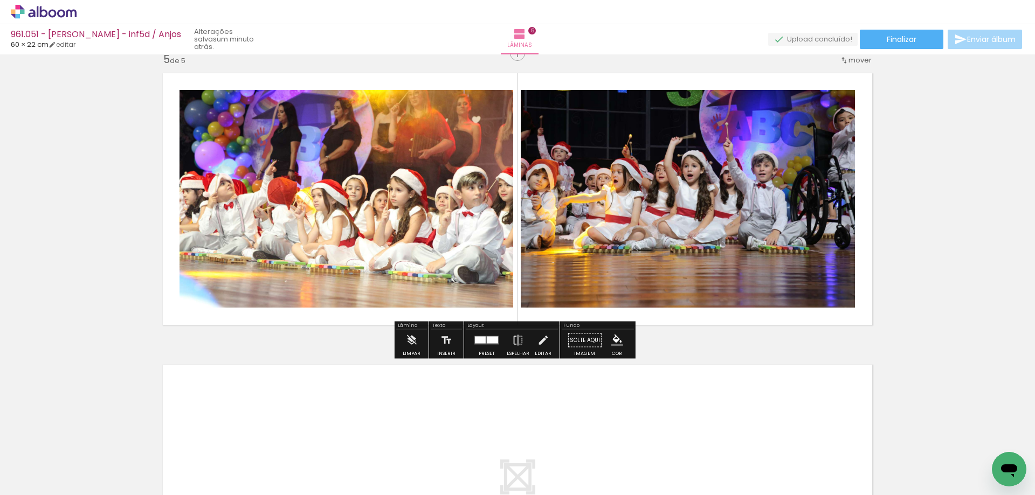
scroll to position [1207, 0]
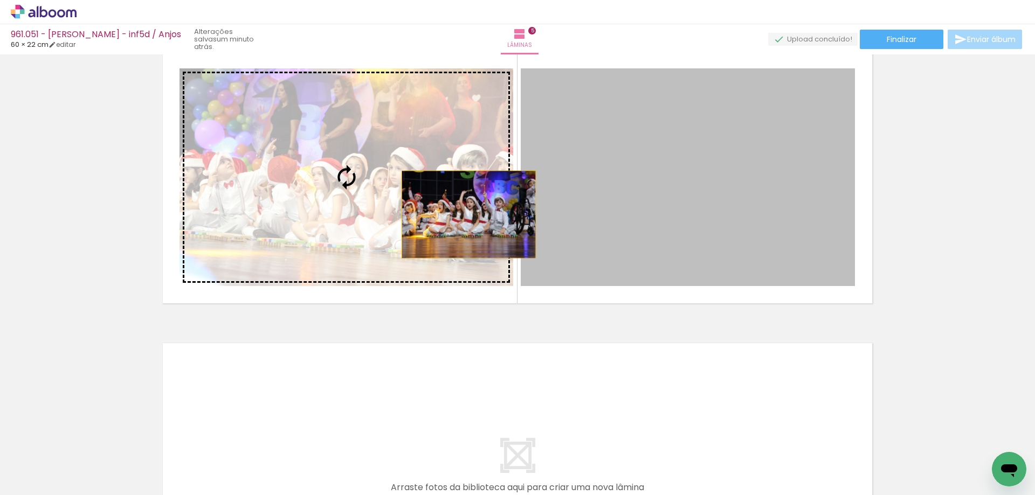
drag, startPoint x: 590, startPoint y: 204, endPoint x: 465, endPoint y: 215, distance: 126.1
click at [0, 0] on slot at bounding box center [0, 0] width 0 height 0
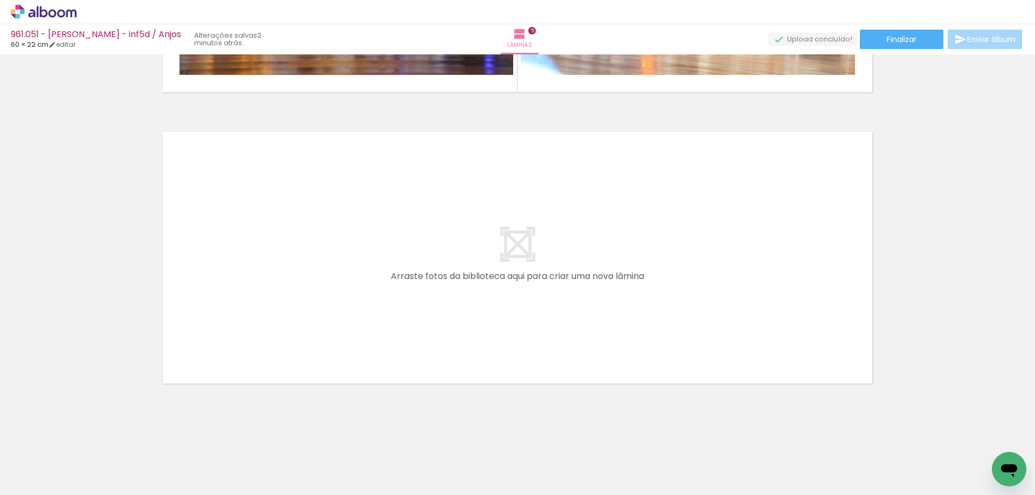
scroll to position [0, 885]
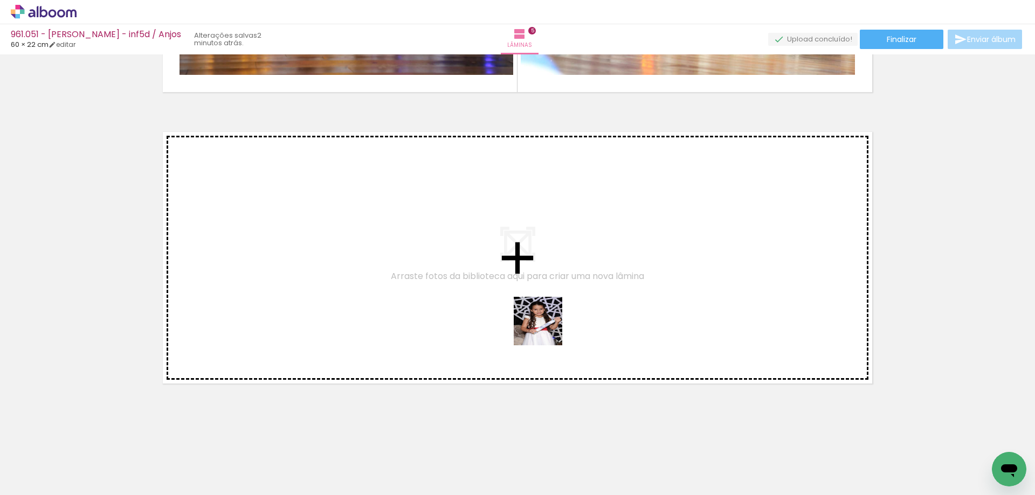
drag, startPoint x: 557, startPoint y: 454, endPoint x: 546, endPoint y: 329, distance: 125.5
click at [546, 329] on quentale-workspace at bounding box center [517, 247] width 1035 height 495
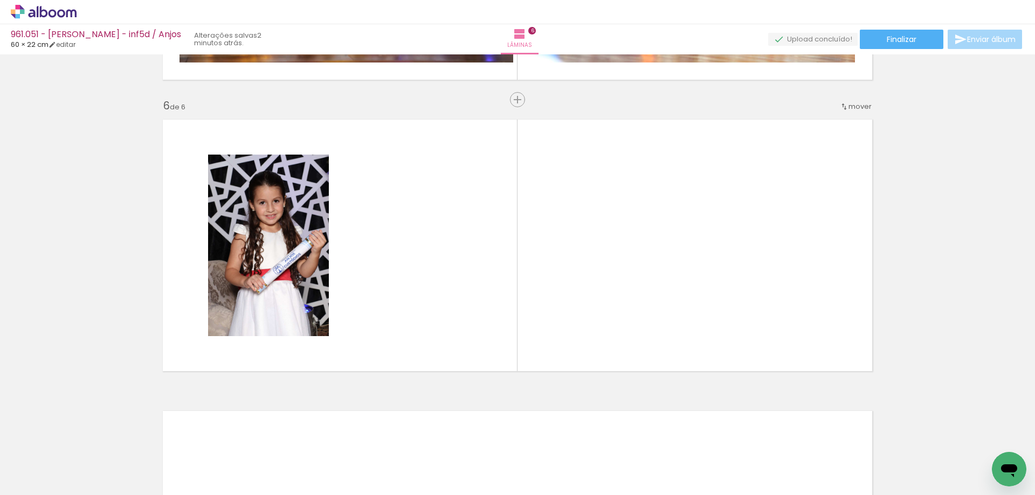
scroll to position [1435, 0]
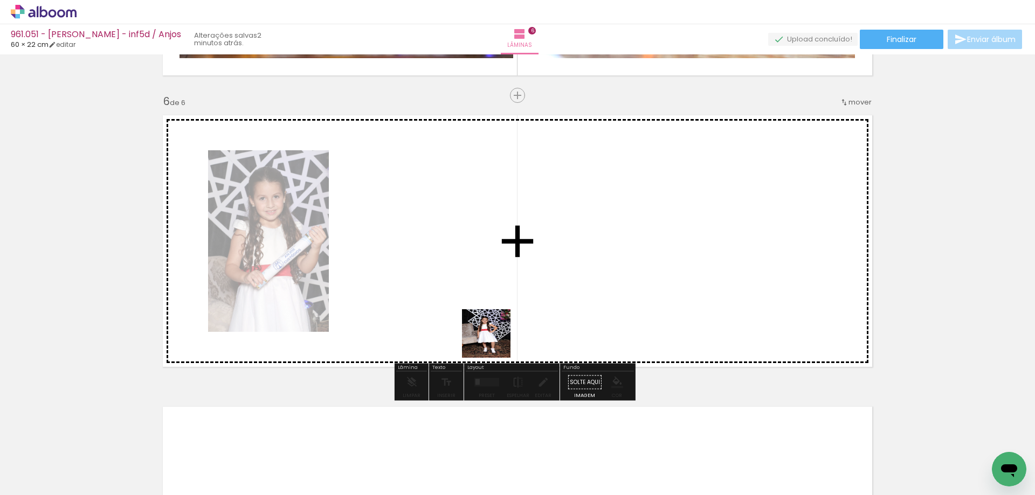
drag, startPoint x: 498, startPoint y: 466, endPoint x: 494, endPoint y: 342, distance: 124.6
click at [494, 342] on quentale-workspace at bounding box center [517, 247] width 1035 height 495
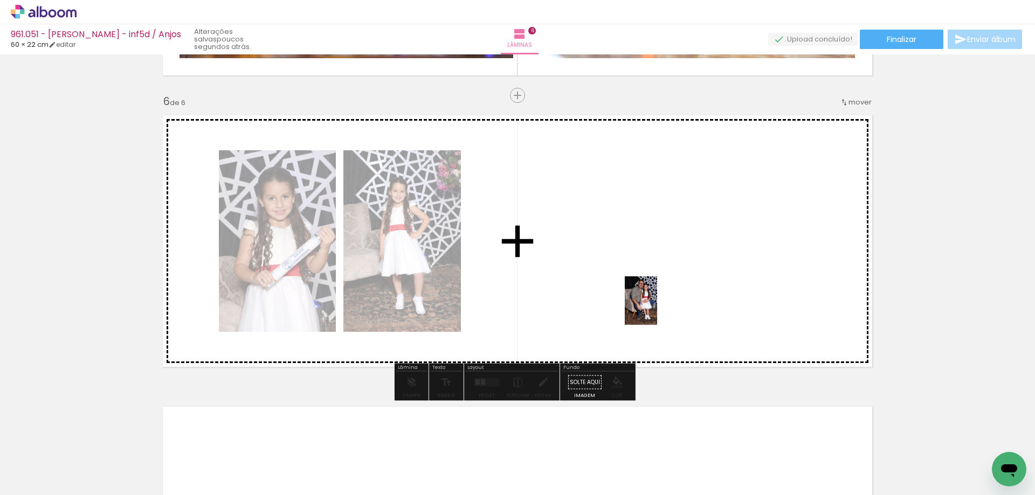
scroll to position [0, 885]
drag, startPoint x: 0, startPoint y: 0, endPoint x: 657, endPoint y: 309, distance: 726.0
click at [657, 309] on quentale-workspace at bounding box center [517, 247] width 1035 height 495
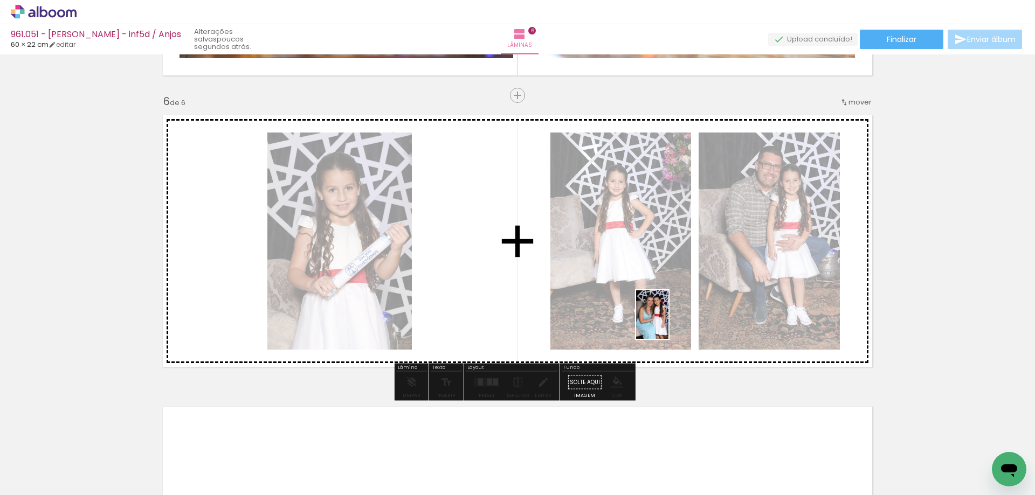
drag, startPoint x: 424, startPoint y: 466, endPoint x: 668, endPoint y: 323, distance: 283.4
click at [668, 323] on quentale-workspace at bounding box center [517, 247] width 1035 height 495
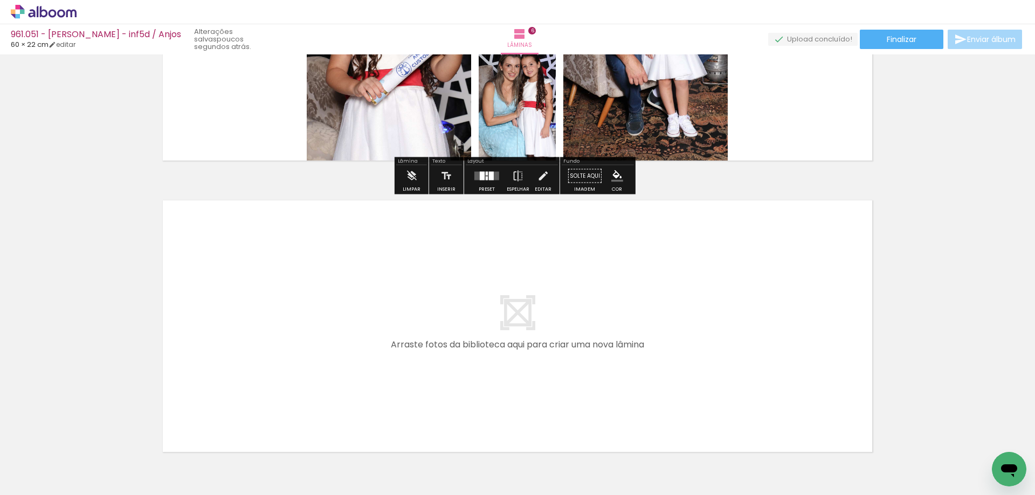
scroll to position [1650, 0]
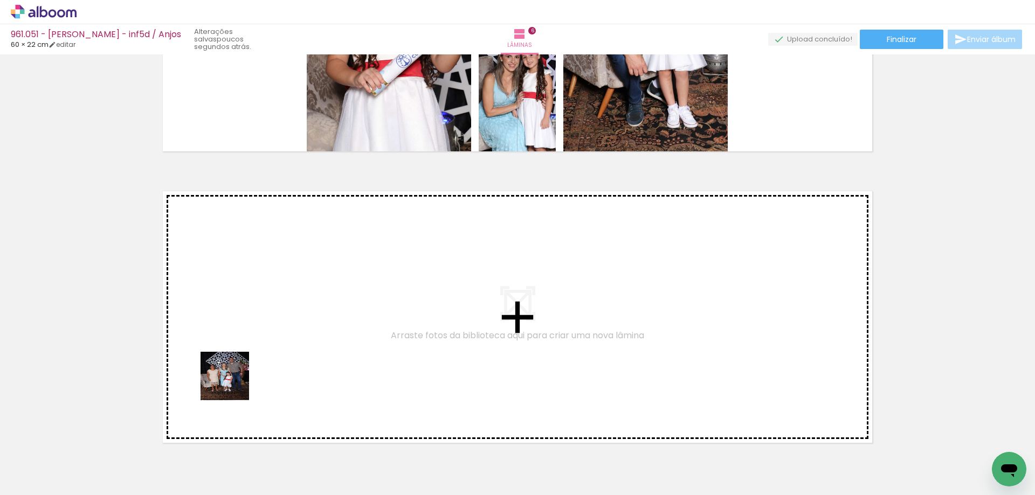
drag, startPoint x: 201, startPoint y: 452, endPoint x: 259, endPoint y: 336, distance: 129.7
click at [259, 336] on quentale-workspace at bounding box center [517, 247] width 1035 height 495
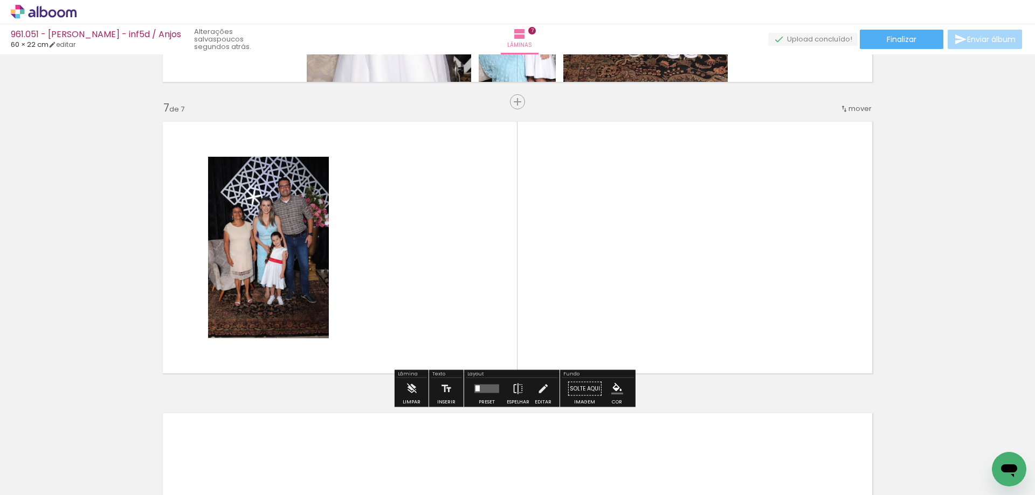
scroll to position [1726, 0]
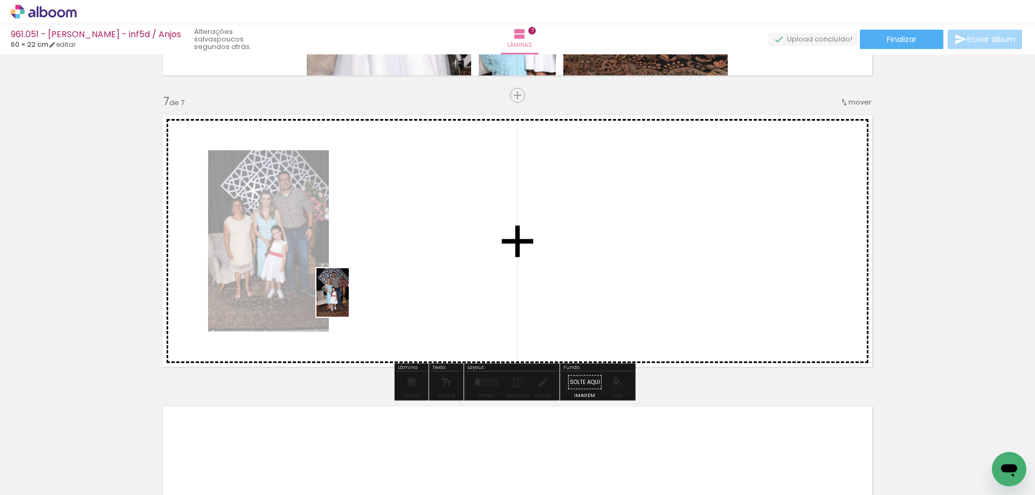
drag, startPoint x: 270, startPoint y: 437, endPoint x: 349, endPoint y: 301, distance: 157.3
click at [349, 301] on quentale-workspace at bounding box center [517, 247] width 1035 height 495
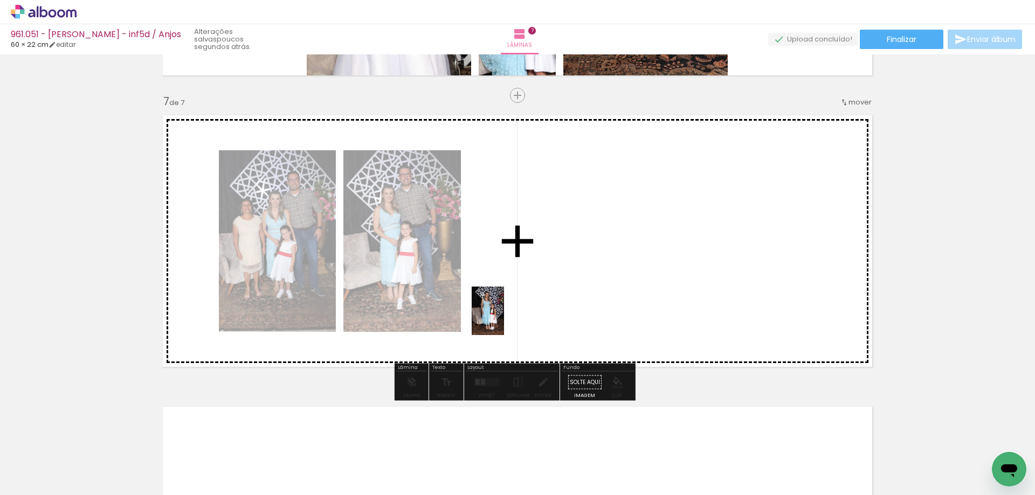
drag, startPoint x: 374, startPoint y: 472, endPoint x: 506, endPoint y: 317, distance: 203.4
click at [506, 317] on quentale-workspace at bounding box center [517, 247] width 1035 height 495
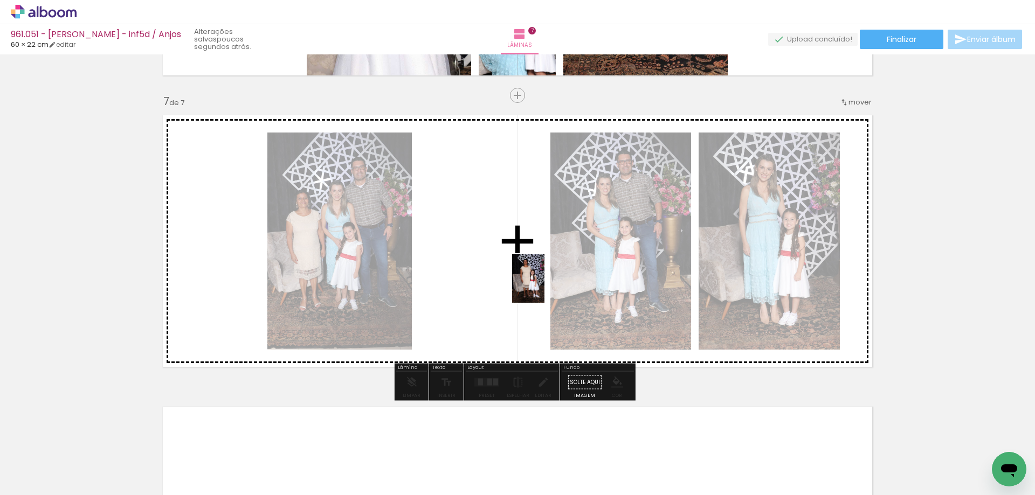
drag, startPoint x: 607, startPoint y: 447, endPoint x: 544, endPoint y: 286, distance: 173.1
click at [544, 286] on quentale-workspace at bounding box center [517, 247] width 1035 height 495
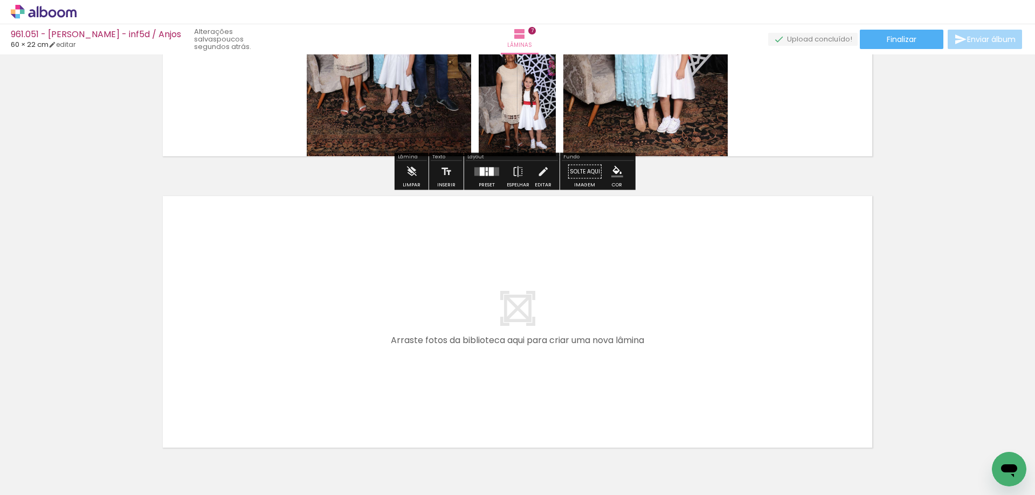
scroll to position [1942, 0]
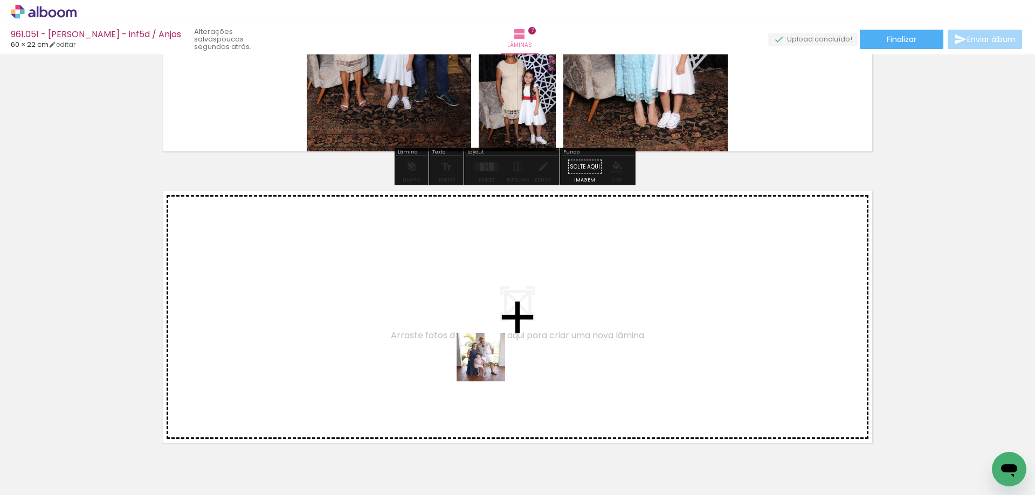
drag, startPoint x: 674, startPoint y: 464, endPoint x: 466, endPoint y: 359, distance: 232.6
click at [466, 359] on quentale-workspace at bounding box center [517, 247] width 1035 height 495
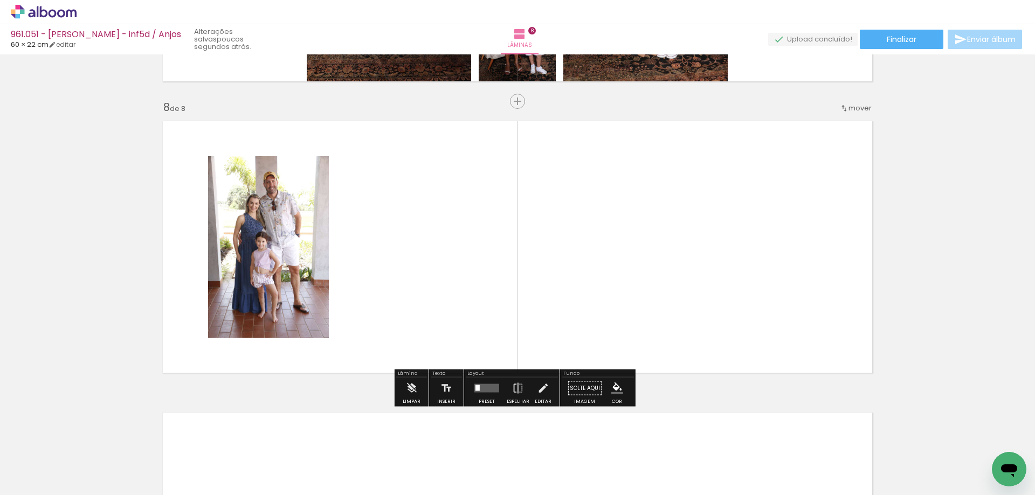
scroll to position [2018, 0]
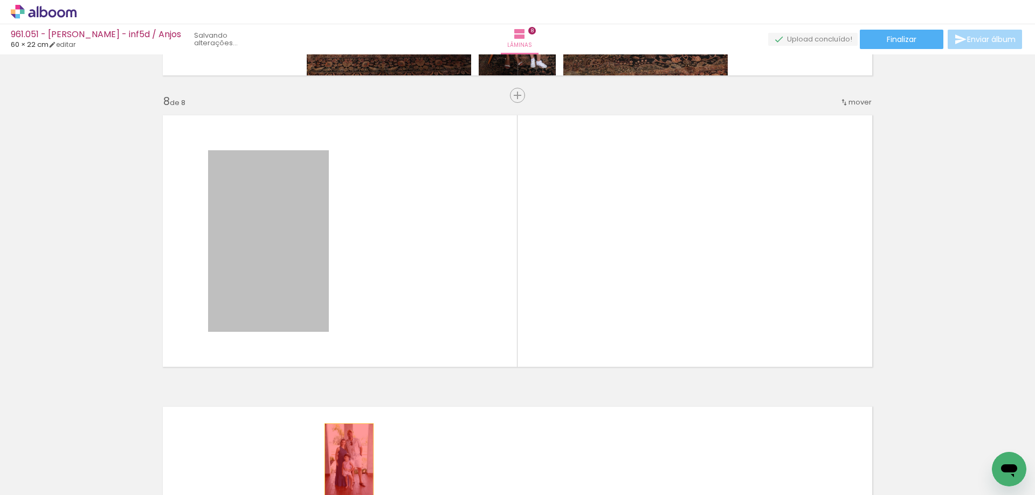
drag, startPoint x: 248, startPoint y: 257, endPoint x: 345, endPoint y: 460, distance: 225.0
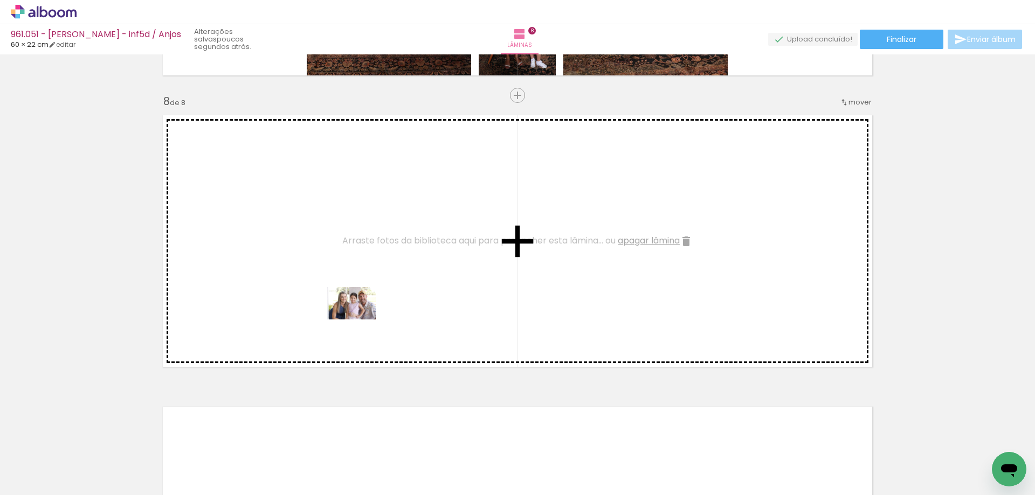
drag, startPoint x: 729, startPoint y: 463, endPoint x: 492, endPoint y: 379, distance: 252.1
click at [360, 319] on quentale-workspace at bounding box center [517, 247] width 1035 height 495
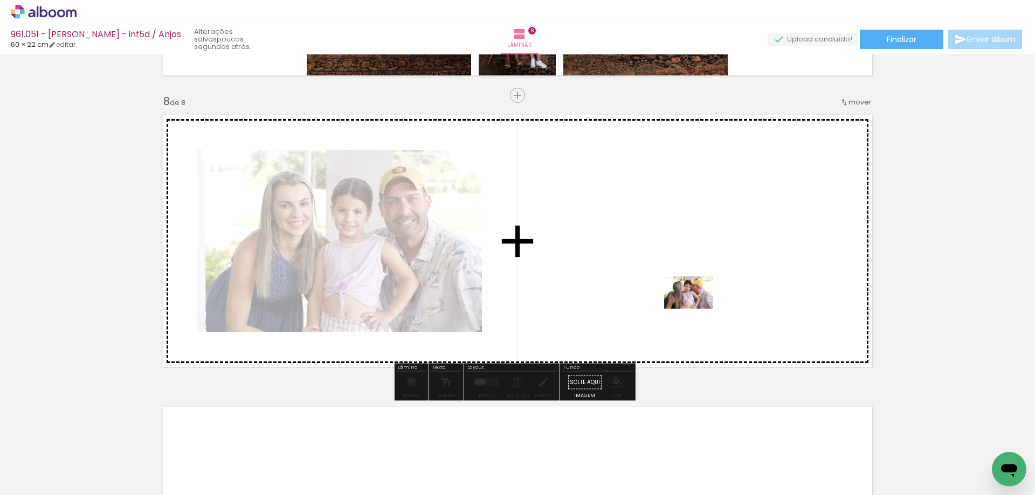
drag, startPoint x: 805, startPoint y: 454, endPoint x: 696, endPoint y: 309, distance: 181.8
click at [696, 309] on quentale-workspace at bounding box center [517, 247] width 1035 height 495
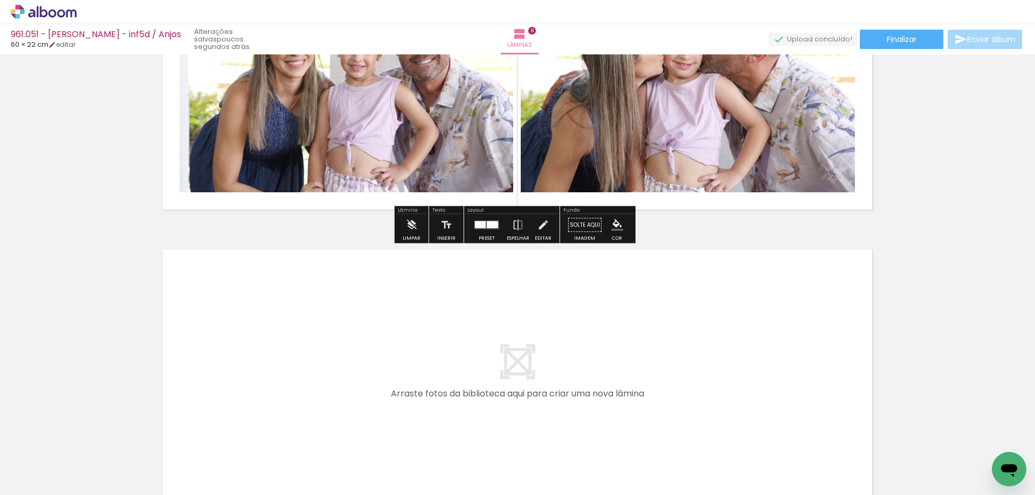
scroll to position [2234, 0]
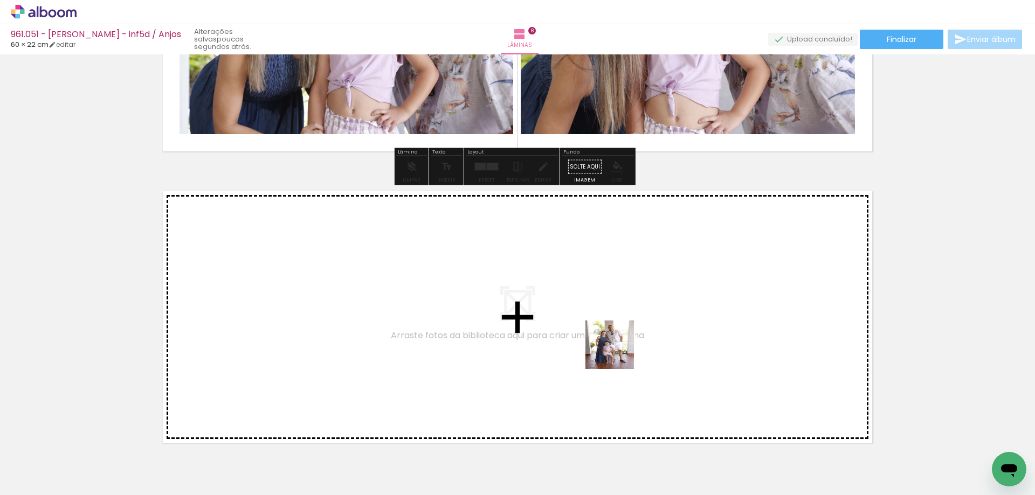
drag, startPoint x: 674, startPoint y: 457, endPoint x: 618, endPoint y: 353, distance: 118.0
click at [618, 353] on quentale-workspace at bounding box center [517, 247] width 1035 height 495
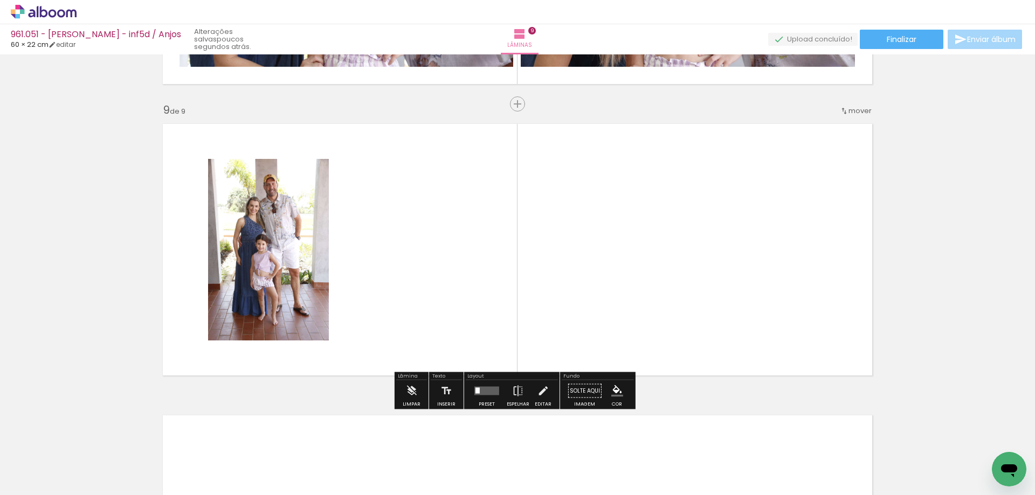
scroll to position [2310, 0]
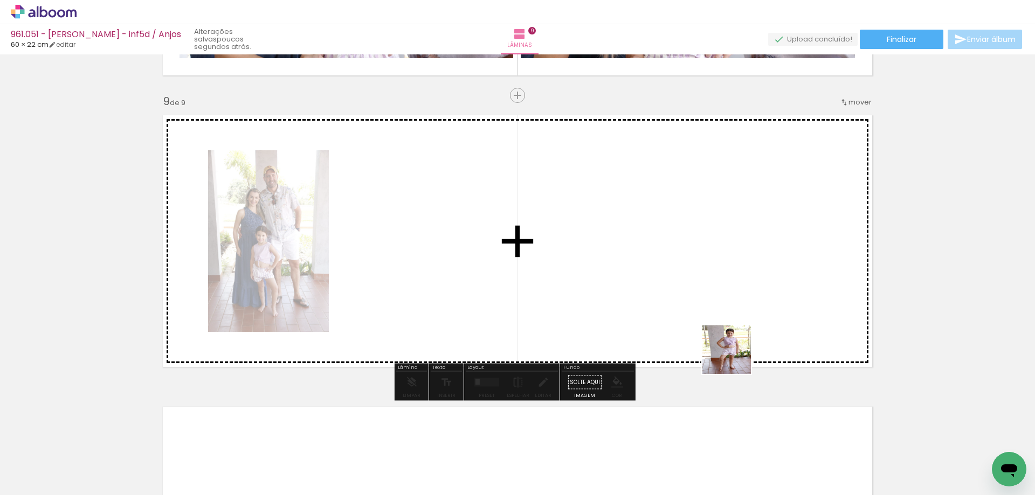
drag, startPoint x: 857, startPoint y: 461, endPoint x: 728, endPoint y: 351, distance: 169.4
click at [728, 351] on quentale-workspace at bounding box center [517, 247] width 1035 height 495
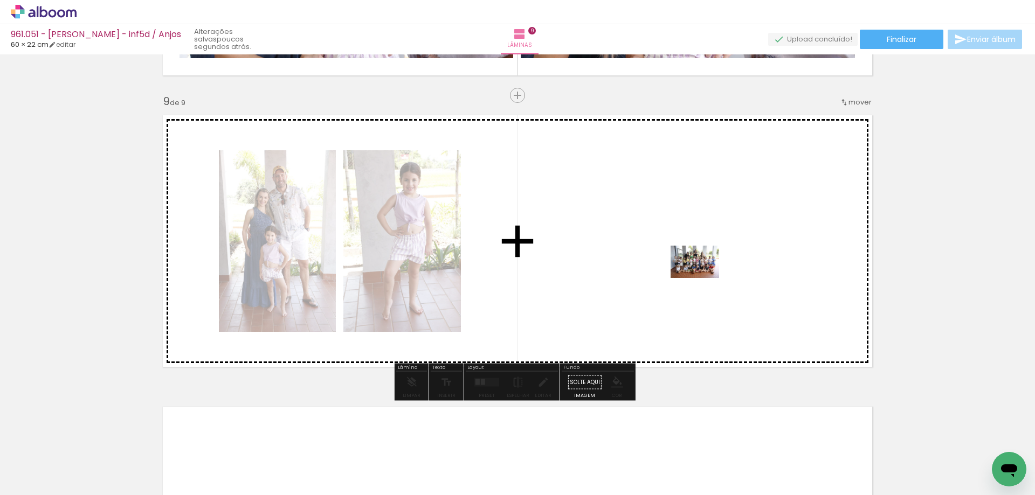
drag, startPoint x: 900, startPoint y: 443, endPoint x: 703, endPoint y: 278, distance: 256.8
click at [703, 278] on quentale-workspace at bounding box center [517, 247] width 1035 height 495
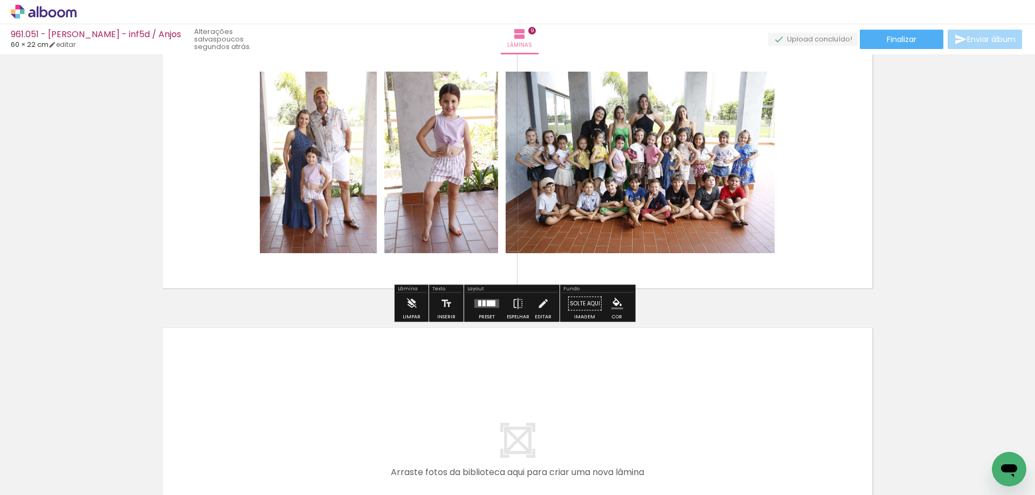
scroll to position [2364, 0]
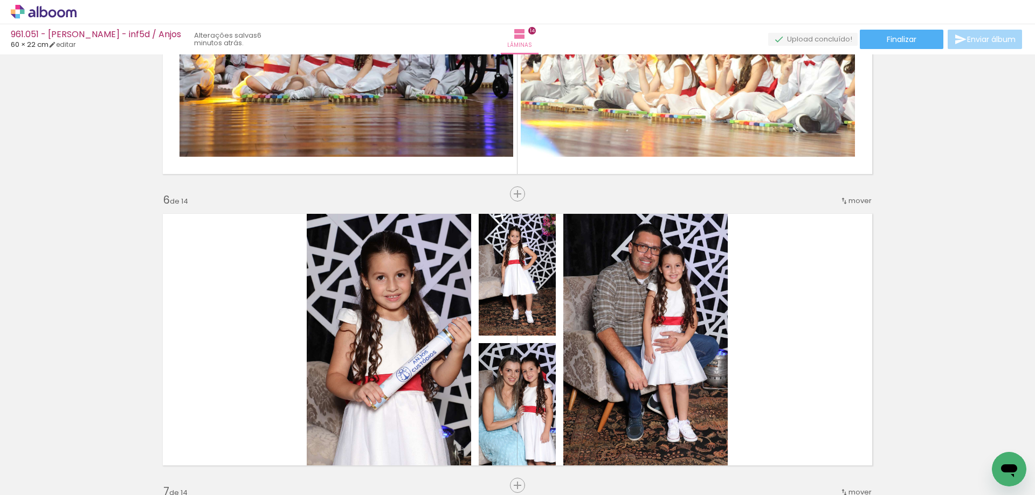
scroll to position [1348, 0]
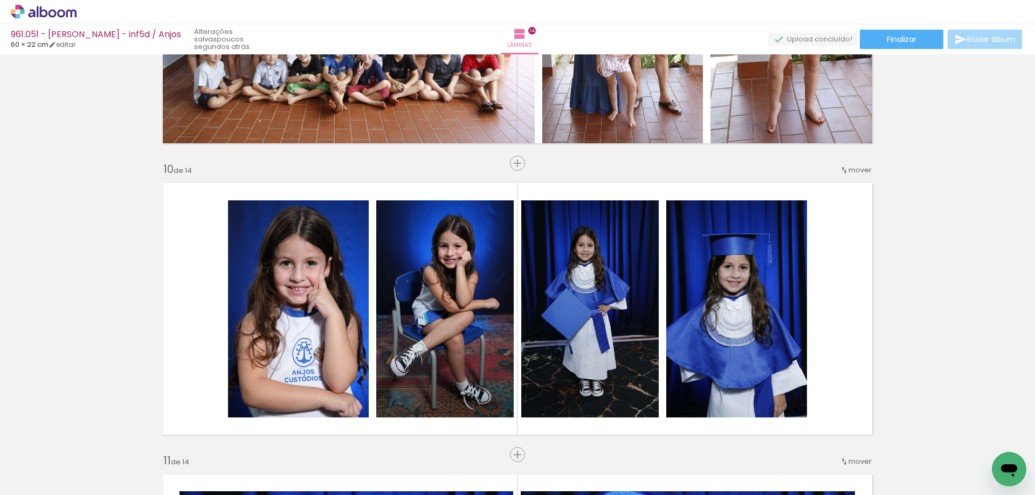
scroll to position [0, 1653]
